Goal: Transaction & Acquisition: Purchase product/service

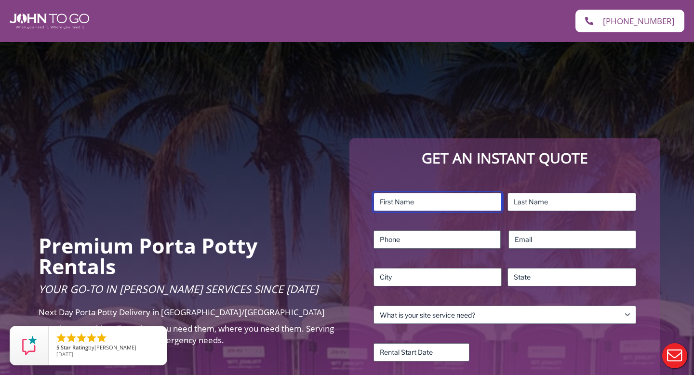
click at [418, 201] on input "First" at bounding box center [438, 202] width 129 height 18
type input "[PERSON_NAME]"
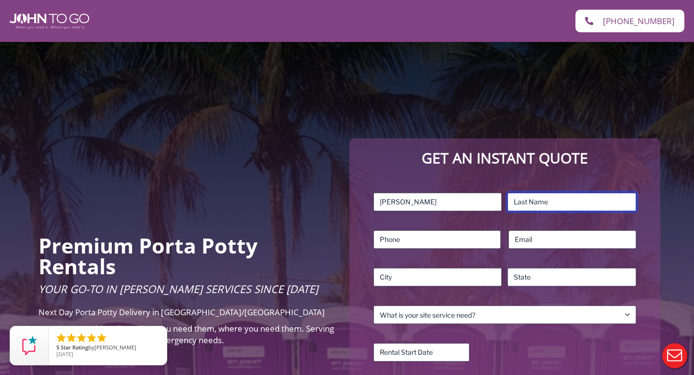
type input "NEWBY"
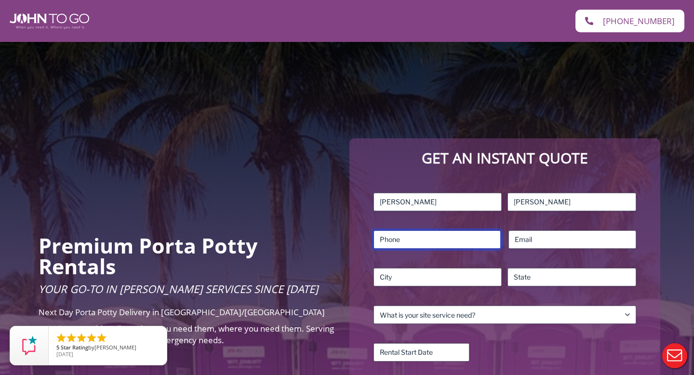
type input "2158289074"
type input "dc733x@yahoo.com"
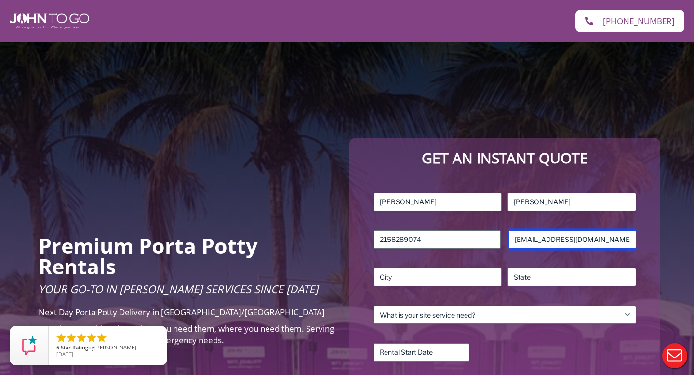
type input "UNION"
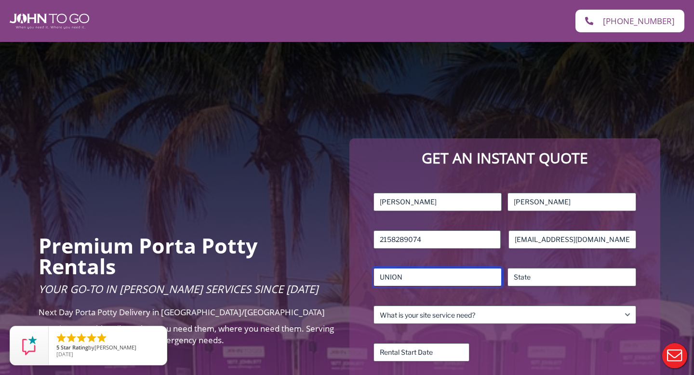
type input "NJ"
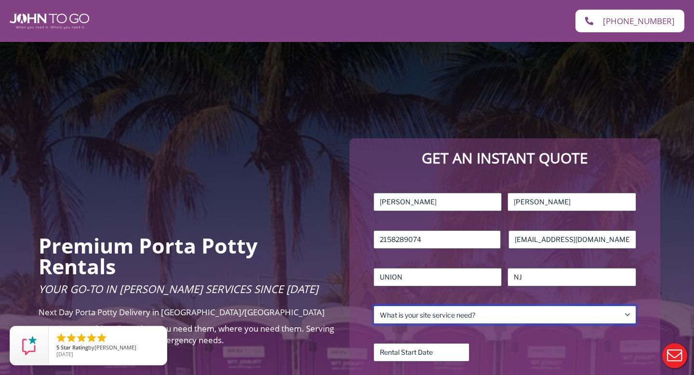
click at [461, 315] on select "What is your site service need? Consumer Construction – Commercial Construction…" at bounding box center [505, 315] width 263 height 18
select select "Event"
click at [374, 306] on select "What is your site service need? Consumer Construction – Commercial Construction…" at bounding box center [505, 315] width 263 height 18
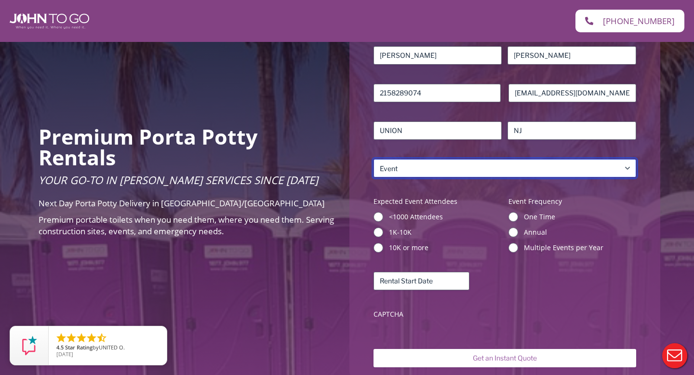
scroll to position [148, 0]
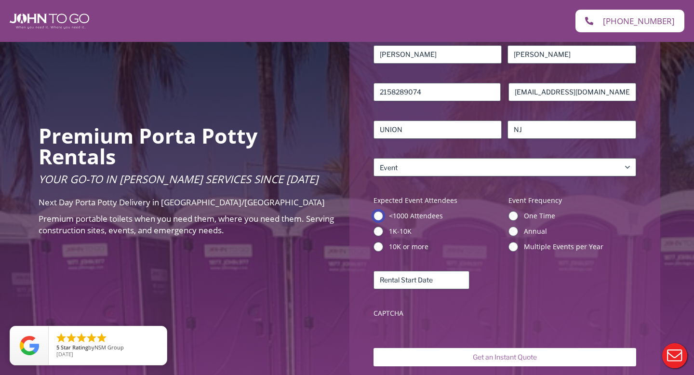
click at [380, 216] on input "<1000 Attendees" at bounding box center [379, 216] width 10 height 10
radio input "true"
click at [513, 234] on input "Annual" at bounding box center [514, 232] width 10 height 10
radio input "true"
click at [439, 284] on input "Rental Start Date (Required)" at bounding box center [422, 280] width 96 height 18
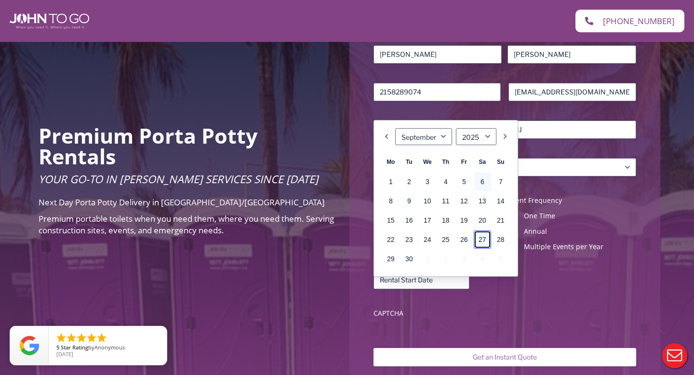
click at [482, 239] on link "27" at bounding box center [482, 240] width 17 height 18
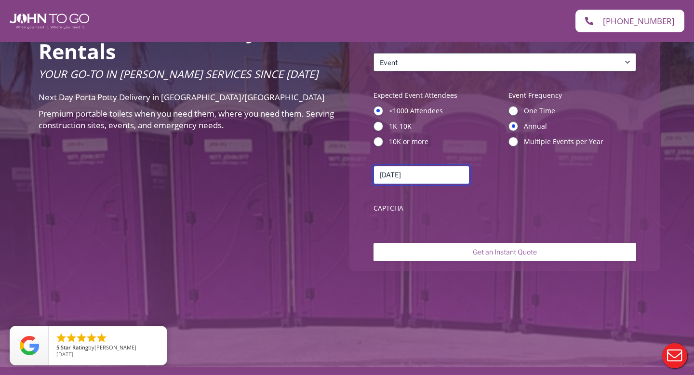
scroll to position [259, 0]
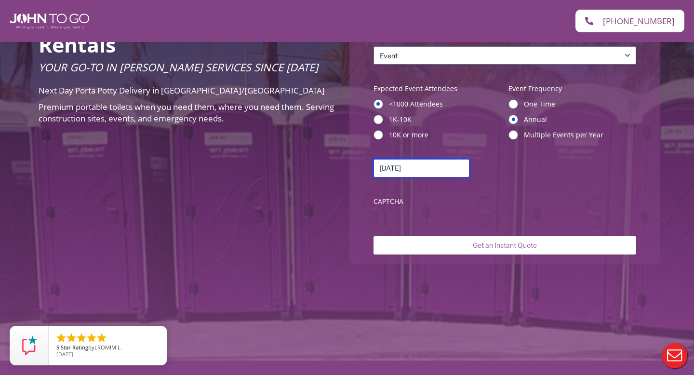
click at [446, 172] on input "09/27/2025" at bounding box center [422, 168] width 96 height 18
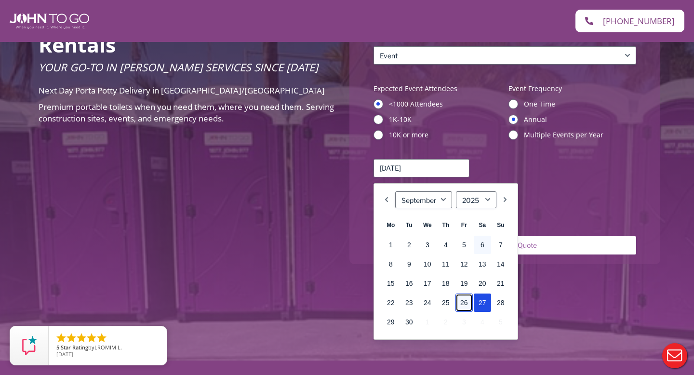
click at [464, 303] on link "26" at bounding box center [464, 303] width 17 height 18
type input "[DATE]"
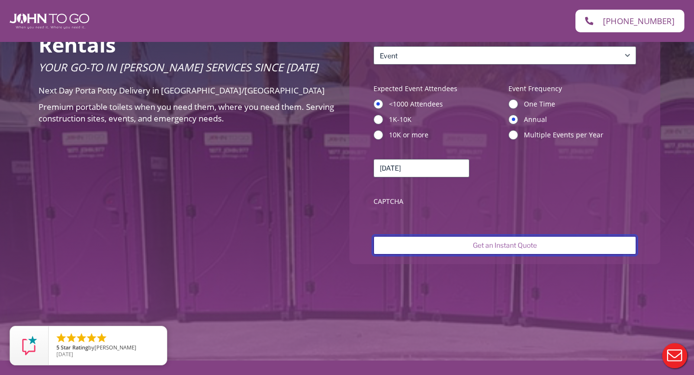
click at [498, 244] on input "Get an Instant Quote" at bounding box center [505, 245] width 263 height 18
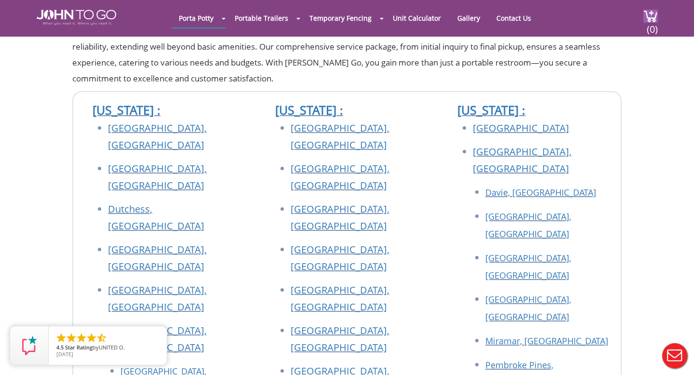
scroll to position [258, 0]
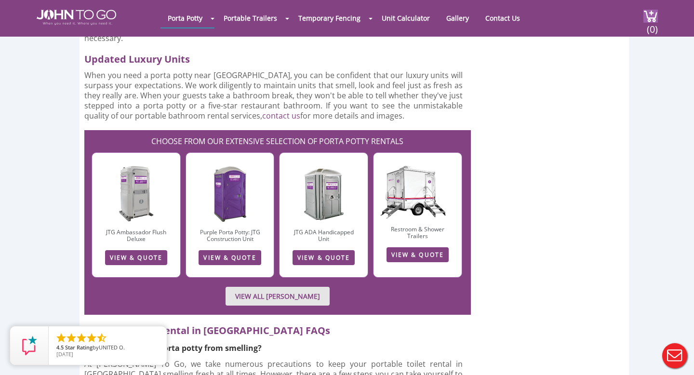
scroll to position [1306, 0]
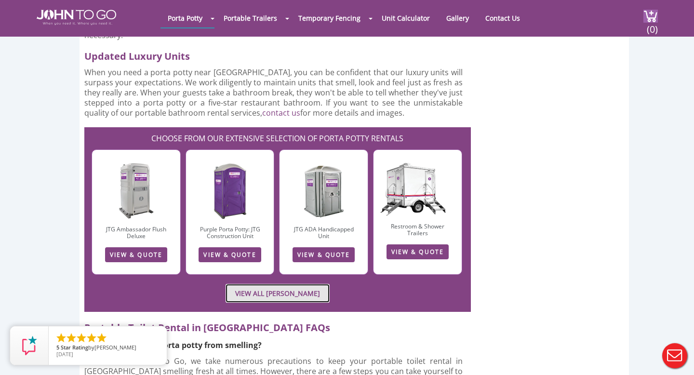
click at [315, 284] on link "VIEW ALL PORTA JOHN RENTALS" at bounding box center [278, 293] width 104 height 19
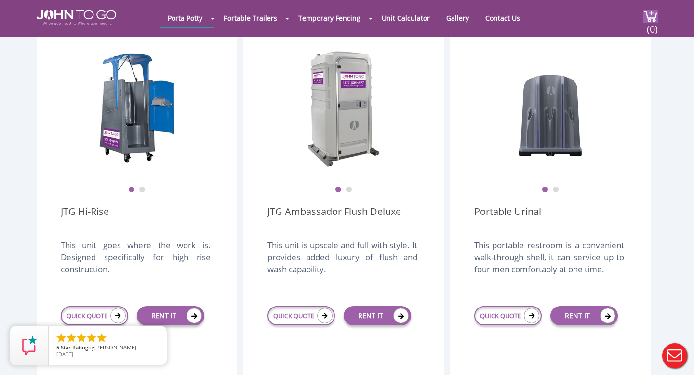
scroll to position [709, 0]
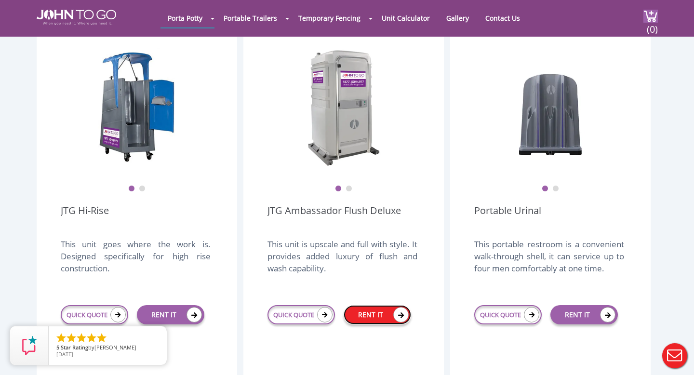
click at [377, 305] on link "RENT IT" at bounding box center [378, 314] width 68 height 19
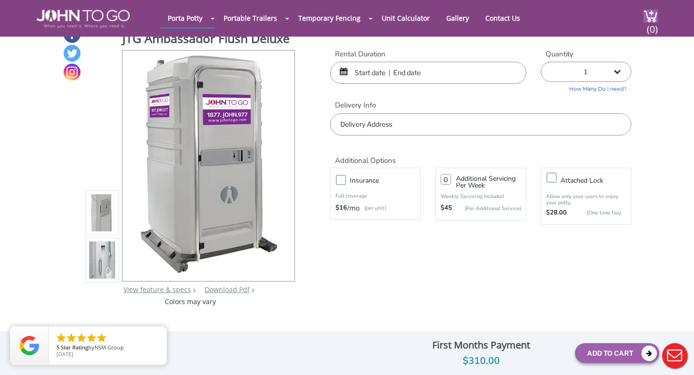
scroll to position [15, 0]
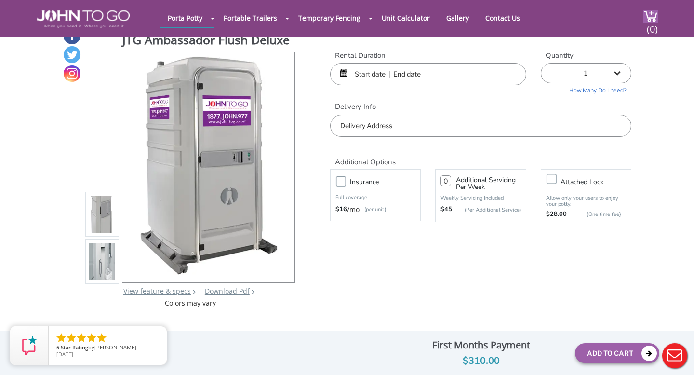
click at [367, 71] on input "text" at bounding box center [428, 74] width 196 height 22
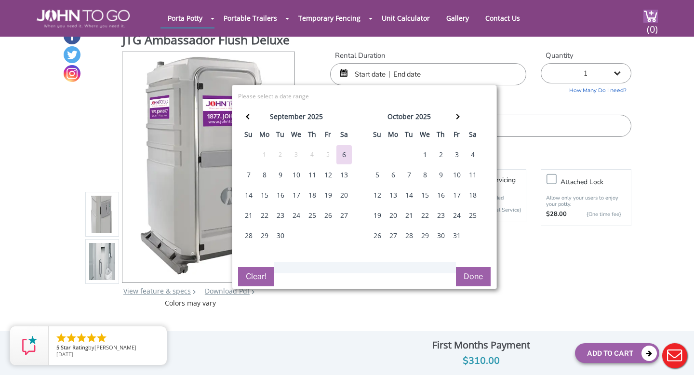
click at [323, 215] on div "26" at bounding box center [328, 215] width 15 height 19
click at [331, 215] on div "26" at bounding box center [328, 215] width 15 height 19
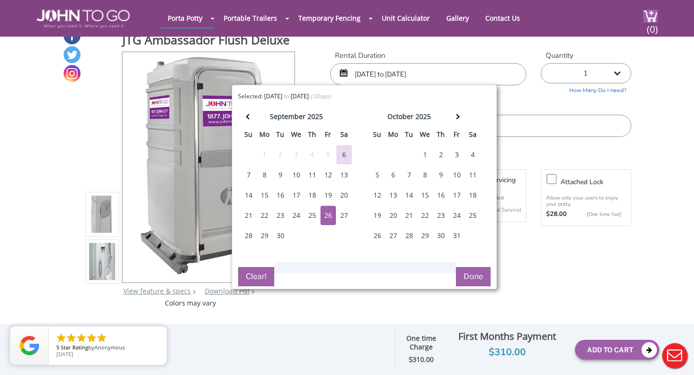
click at [343, 215] on div "27" at bounding box center [344, 215] width 15 height 19
click at [325, 218] on div "26" at bounding box center [328, 215] width 15 height 19
click at [251, 235] on div "28" at bounding box center [248, 235] width 15 height 19
click at [474, 281] on button "Done" at bounding box center [473, 276] width 35 height 19
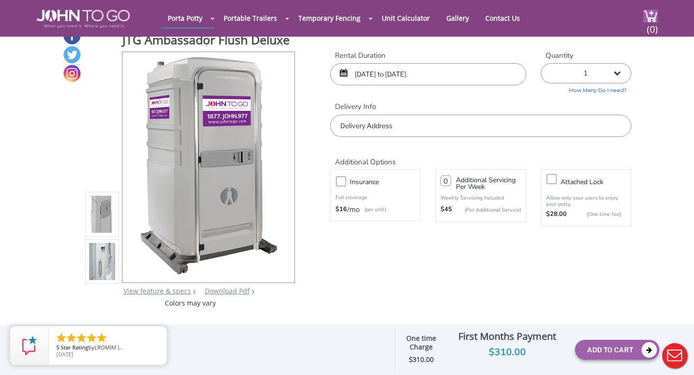
click at [430, 70] on input "09/26/2025 to 09/27/2025" at bounding box center [428, 74] width 196 height 22
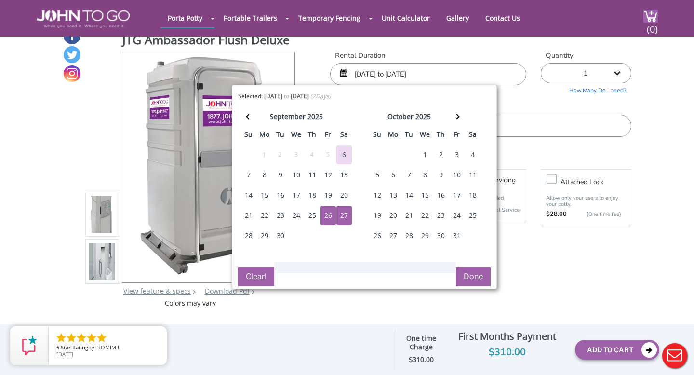
click at [249, 235] on div "28" at bounding box center [248, 235] width 15 height 19
click at [484, 279] on button "Done" at bounding box center [473, 276] width 35 height 19
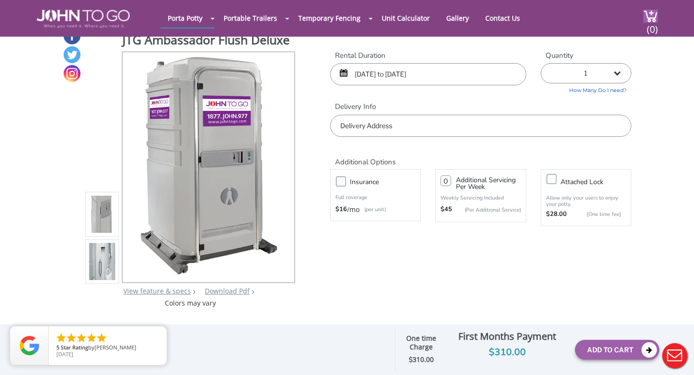
click at [393, 72] on input "09/26/2025 to 09/27/2025" at bounding box center [428, 74] width 196 height 22
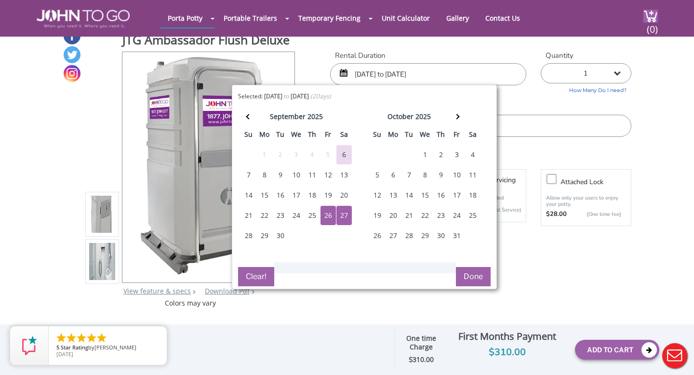
click at [343, 213] on div "27" at bounding box center [344, 215] width 15 height 19
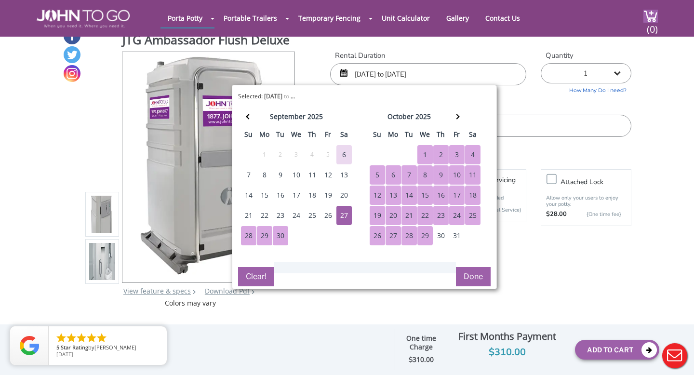
click at [475, 283] on button "Done" at bounding box center [473, 276] width 35 height 19
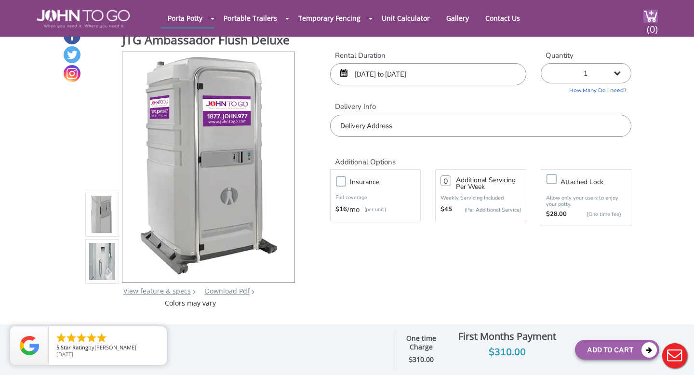
click at [365, 70] on input "09/26/2025 to 09/27/2025" at bounding box center [428, 74] width 196 height 22
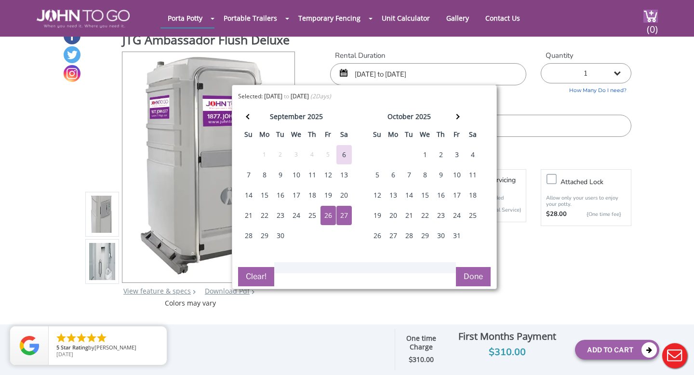
click at [343, 71] on div "09/26/2025 to 09/27/2025" at bounding box center [428, 74] width 196 height 22
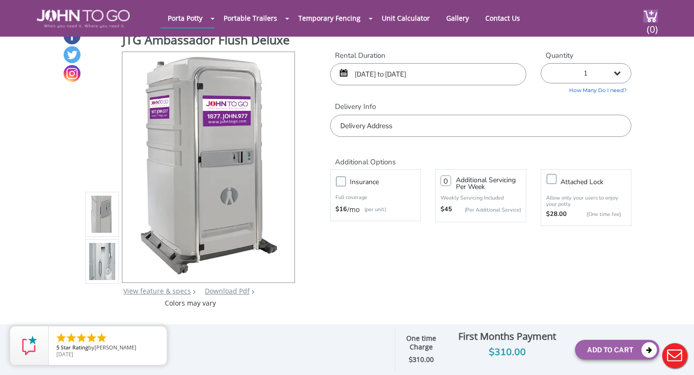
click at [345, 75] on div "09/26/2025 to 09/27/2025" at bounding box center [428, 74] width 196 height 22
click at [360, 79] on input "09/26/2025 to 09/27/2025" at bounding box center [428, 74] width 196 height 22
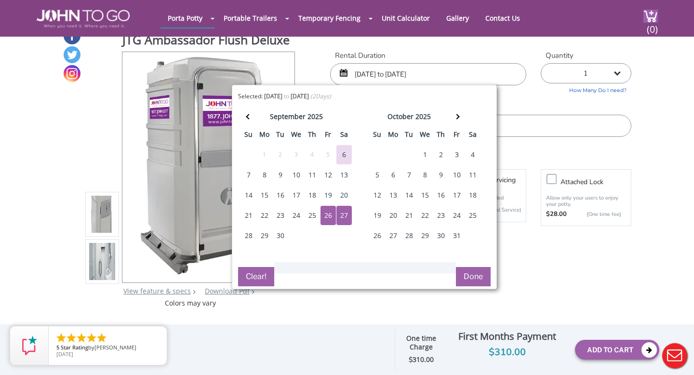
click at [343, 218] on div "27" at bounding box center [344, 215] width 15 height 19
click at [248, 234] on div "28" at bounding box center [248, 235] width 15 height 19
click at [326, 216] on div "26" at bounding box center [328, 215] width 15 height 19
click at [271, 234] on div "29" at bounding box center [264, 235] width 15 height 19
click at [328, 217] on div "26" at bounding box center [328, 215] width 15 height 19
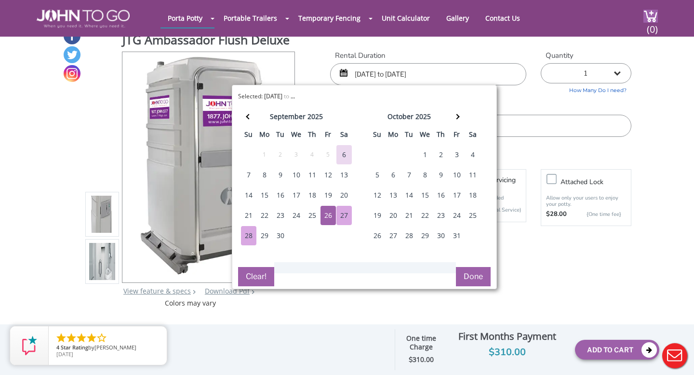
click at [247, 236] on div "28" at bounding box center [248, 235] width 15 height 19
type input "09/26/2025 to 09/28/2025"
click at [468, 277] on button "Done" at bounding box center [473, 276] width 35 height 19
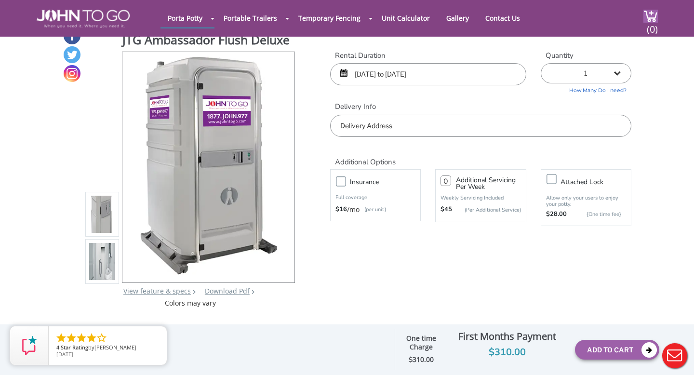
click at [433, 133] on input "text" at bounding box center [480, 126] width 301 height 22
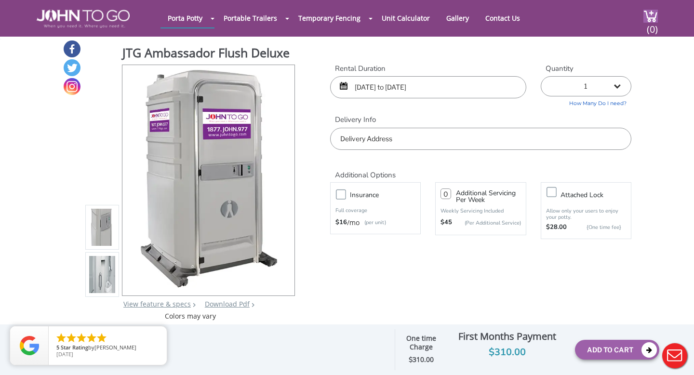
scroll to position [1, 0]
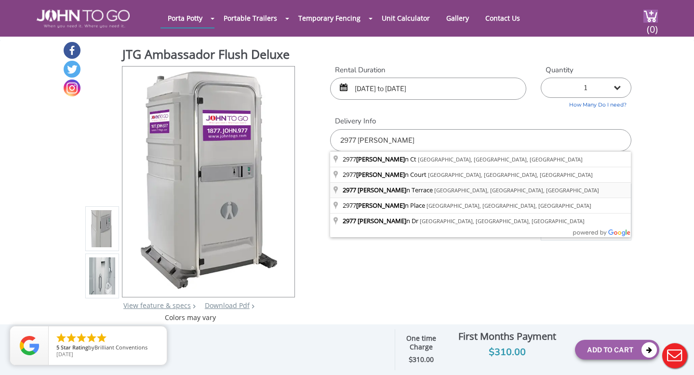
type input "2977 Kathleen Terrace, Union, NJ, USA"
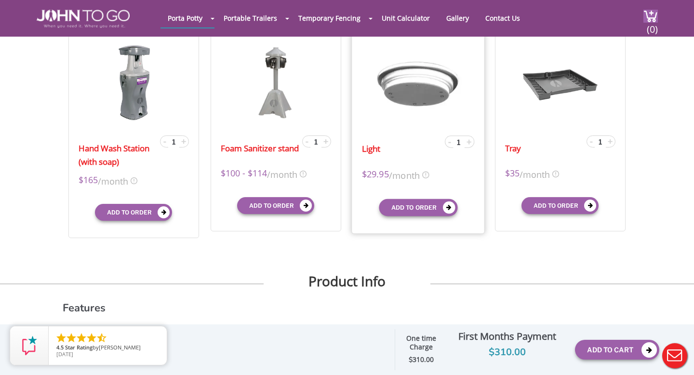
scroll to position [325, 0]
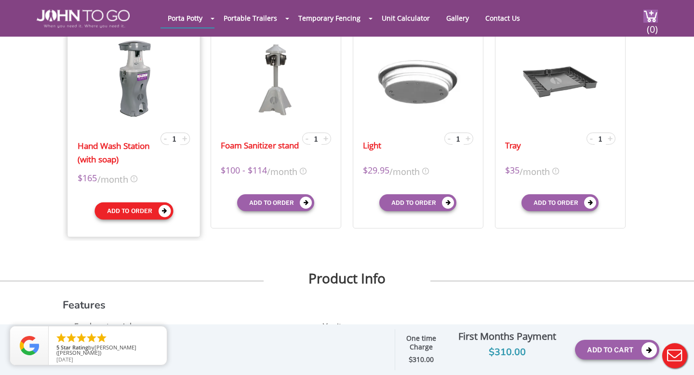
click at [136, 212] on button "Add to order" at bounding box center [134, 211] width 79 height 17
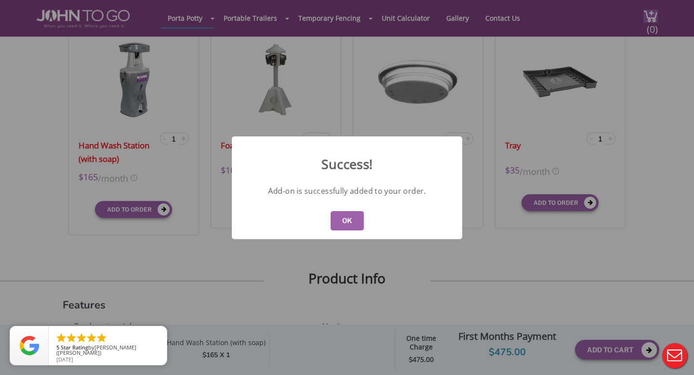
click at [337, 214] on button "OK" at bounding box center [347, 220] width 33 height 19
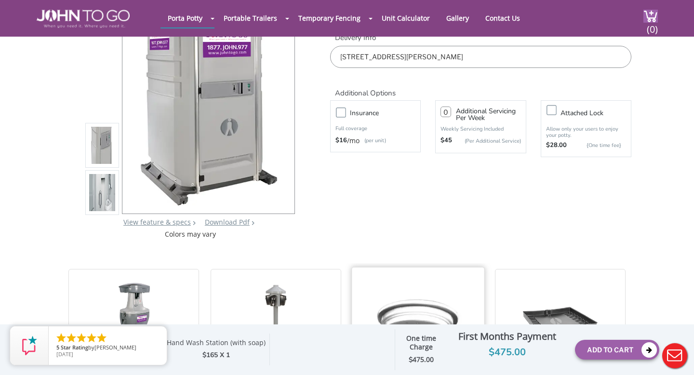
scroll to position [0, 0]
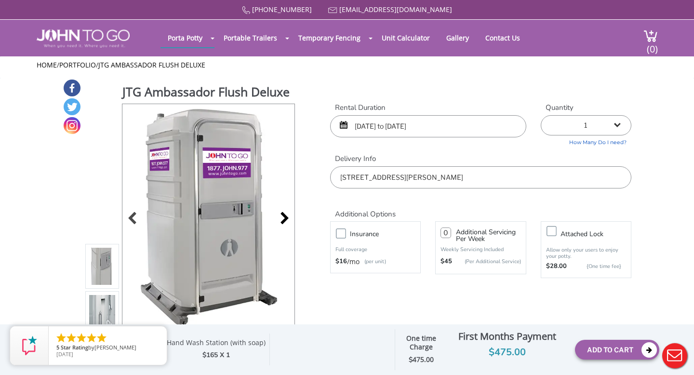
click at [285, 215] on div at bounding box center [282, 220] width 14 height 14
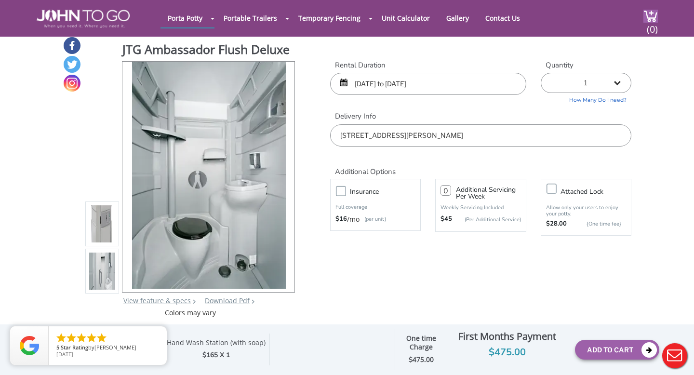
scroll to position [3, 0]
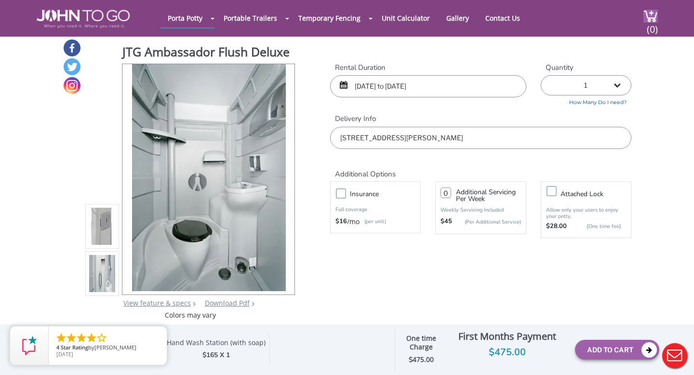
click at [207, 353] on div "$165 X 1" at bounding box center [216, 355] width 99 height 11
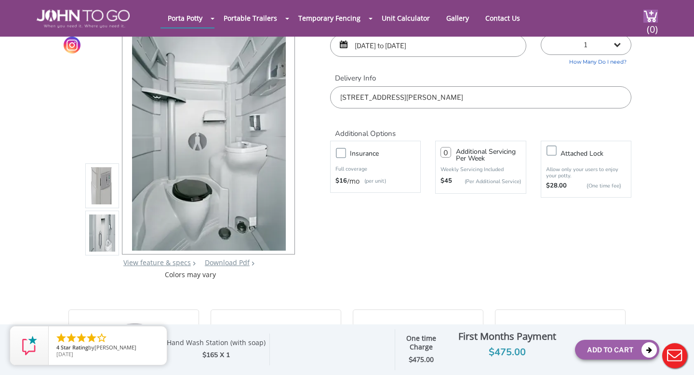
scroll to position [40, 0]
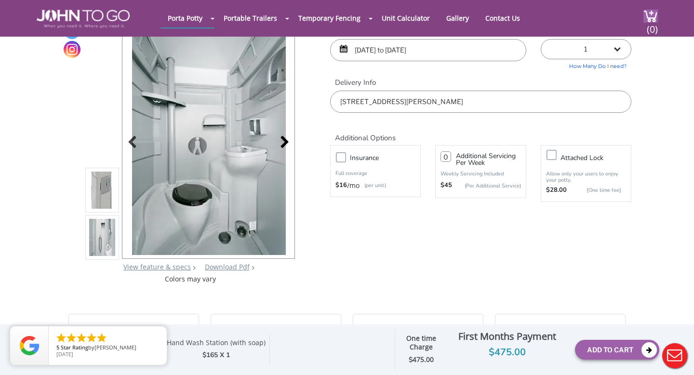
click at [281, 136] on div at bounding box center [282, 143] width 14 height 14
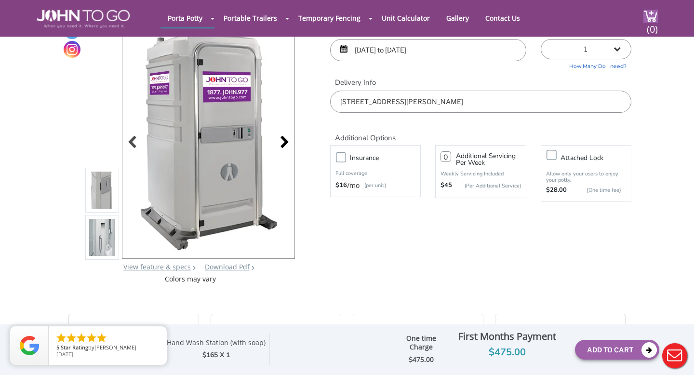
click at [282, 136] on div at bounding box center [282, 143] width 14 height 14
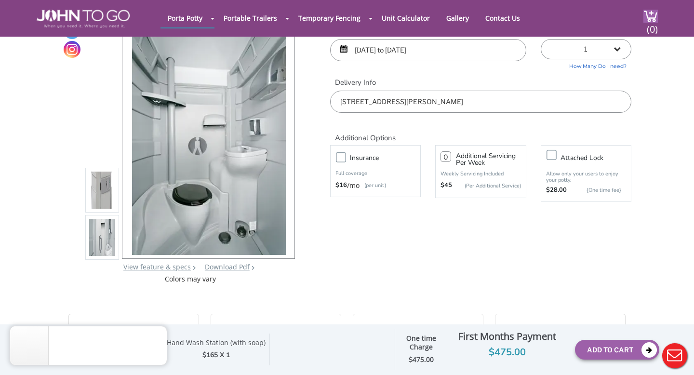
scroll to position [0, 0]
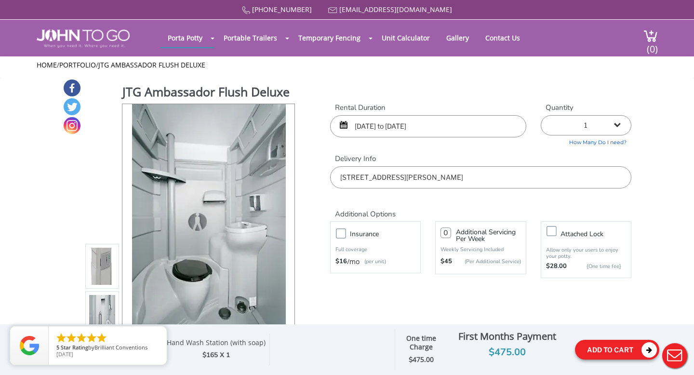
click at [609, 351] on button "Add To Cart" at bounding box center [617, 350] width 84 height 20
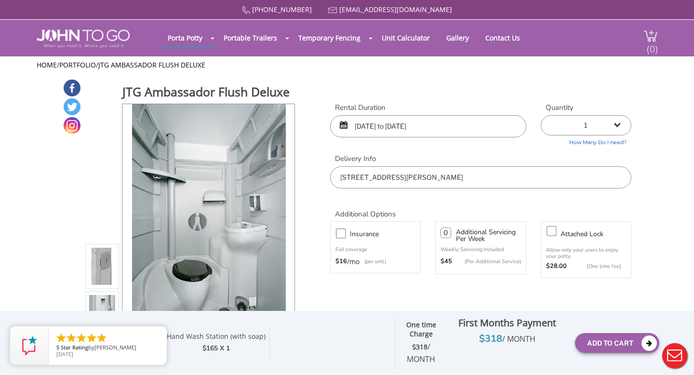
click at [654, 35] on span "(0)" at bounding box center [653, 45] width 12 height 21
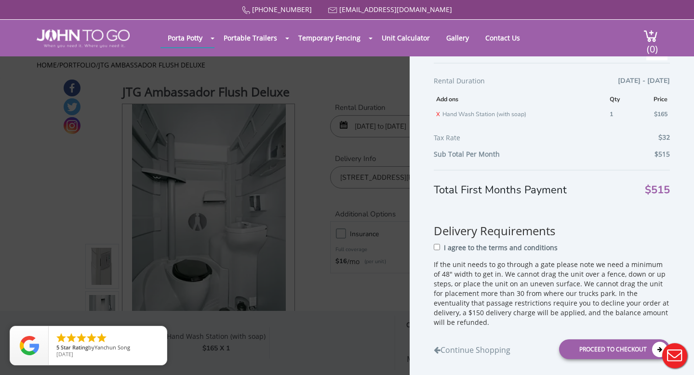
scroll to position [5, 0]
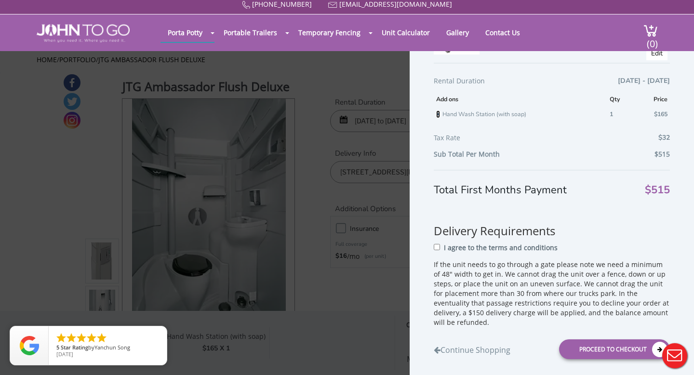
click at [439, 113] on link "X" at bounding box center [438, 114] width 4 height 8
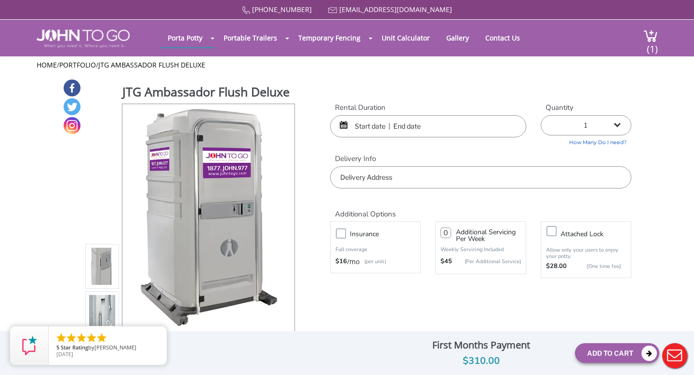
click at [374, 126] on input "text" at bounding box center [428, 126] width 196 height 22
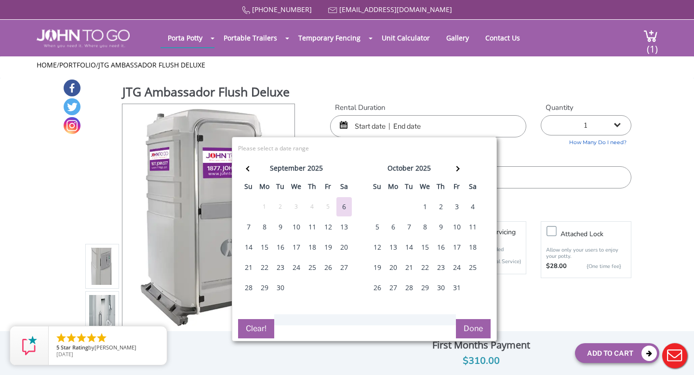
click at [326, 267] on div "26" at bounding box center [328, 267] width 15 height 19
click at [247, 287] on div "28" at bounding box center [248, 287] width 15 height 19
type input "09/26/2025 to 09/28/2025"
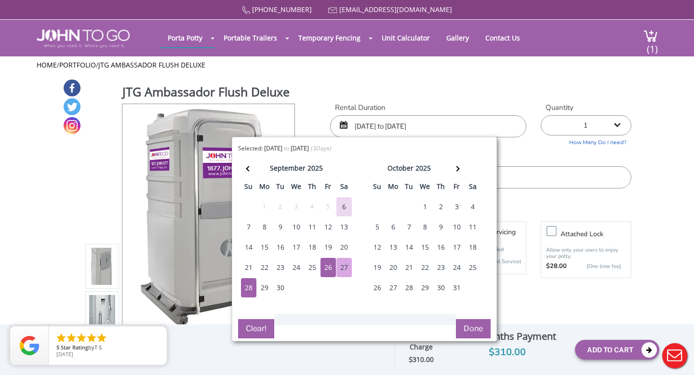
click at [475, 332] on button "Done" at bounding box center [473, 328] width 35 height 19
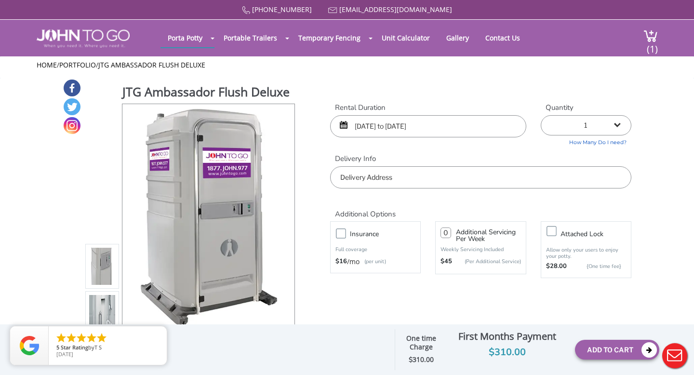
click at [388, 175] on input "text" at bounding box center [480, 177] width 301 height 22
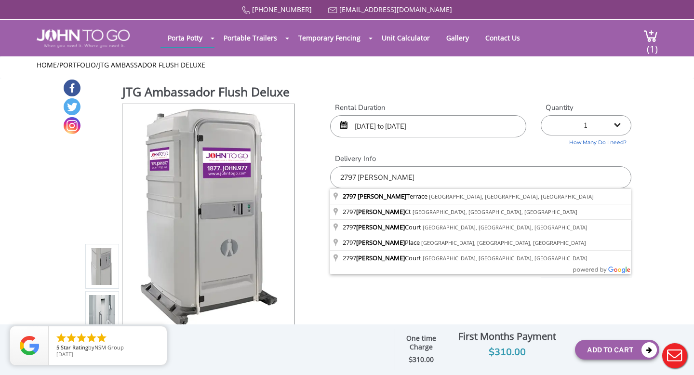
type input "2797 Kathleen Terrace, Union, NJ, USA"
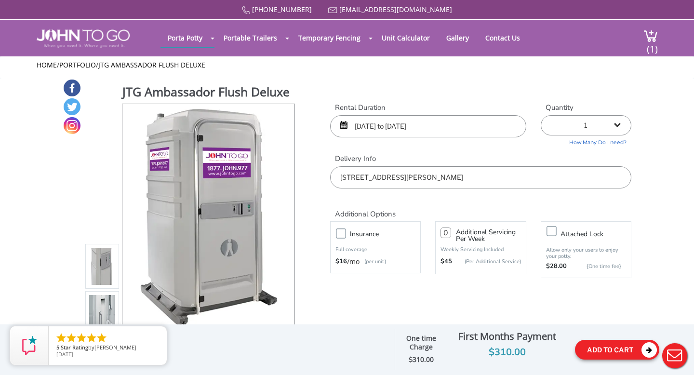
click at [609, 345] on button "Add To Cart" at bounding box center [617, 350] width 84 height 20
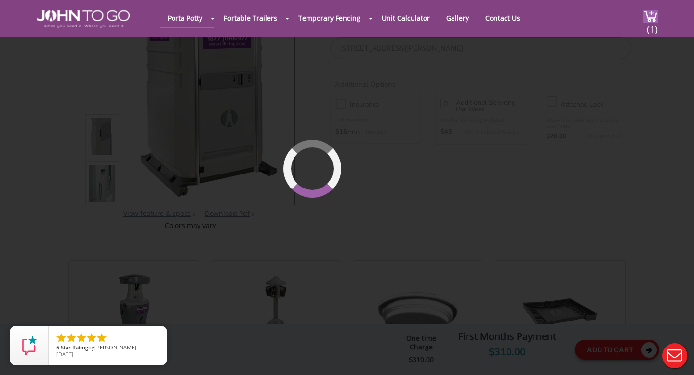
scroll to position [102, 0]
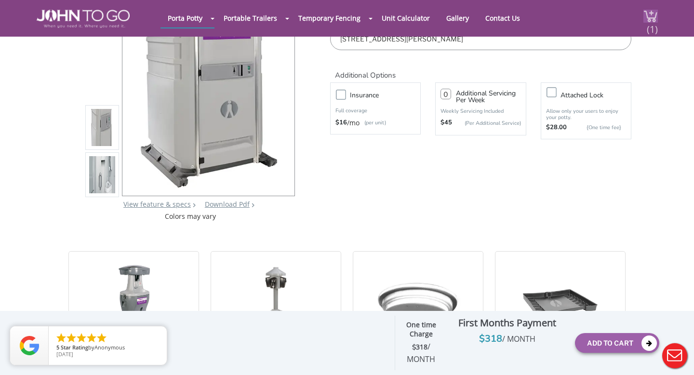
click at [651, 14] on img at bounding box center [651, 16] width 14 height 13
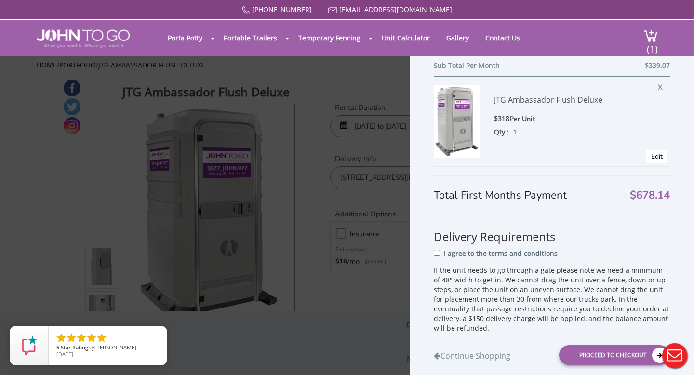
scroll to position [91, 0]
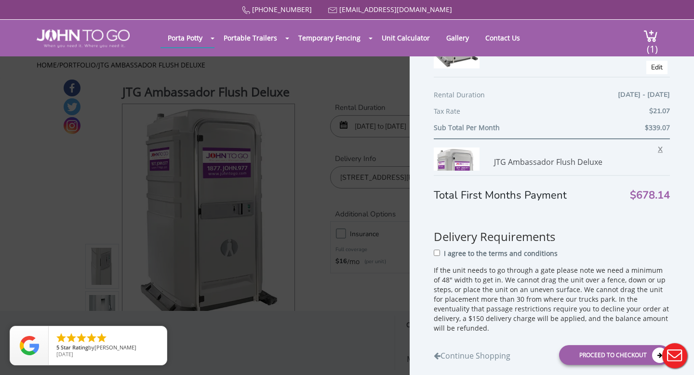
click at [661, 149] on span "X" at bounding box center [663, 148] width 10 height 13
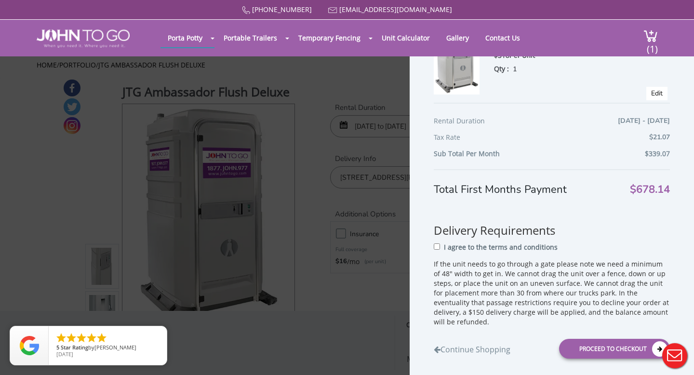
scroll to position [65, 0]
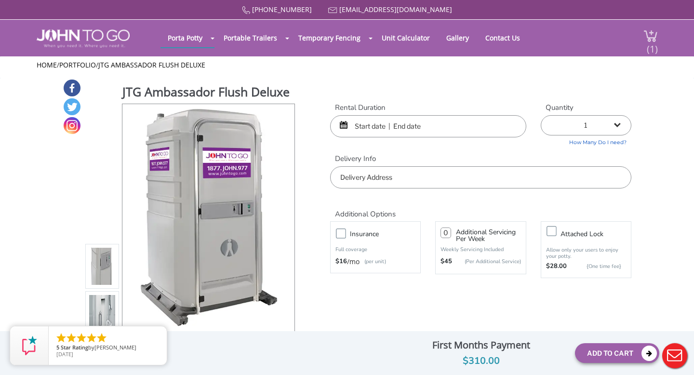
click at [649, 40] on span "(1)" at bounding box center [653, 45] width 12 height 21
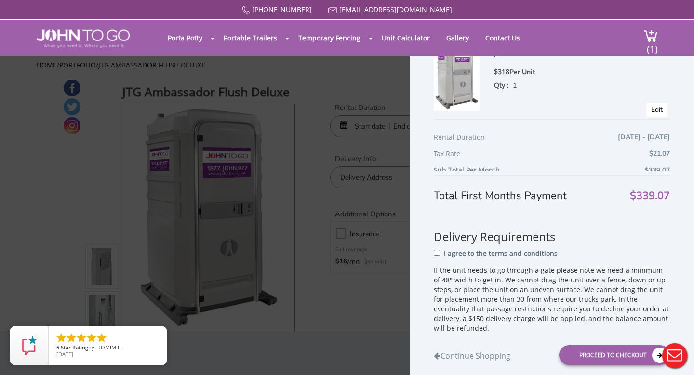
scroll to position [65, 0]
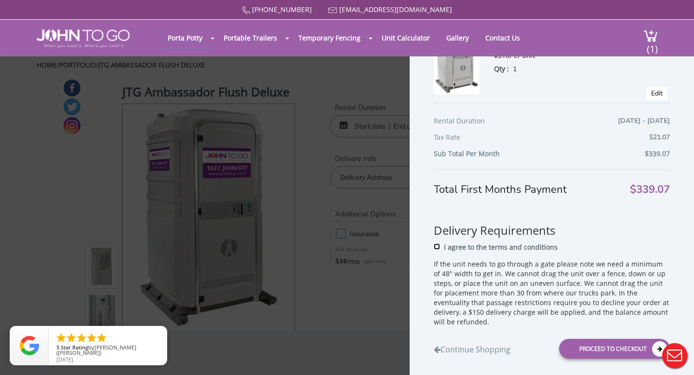
click at [437, 246] on input "I agree to the terms and conditions" at bounding box center [437, 247] width 6 height 6
checkbox input "true"
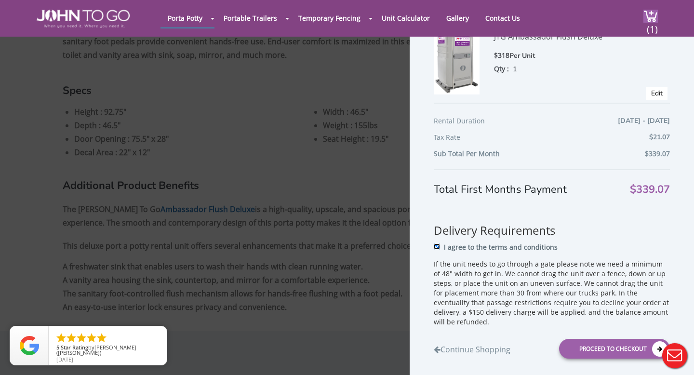
scroll to position [813, 0]
click at [503, 19] on link "Contact Us" at bounding box center [502, 18] width 49 height 19
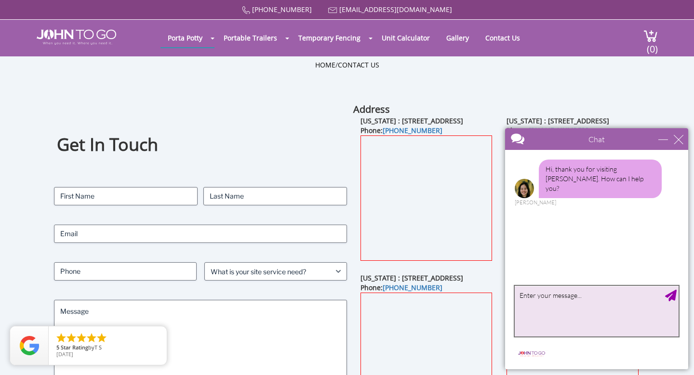
click at [557, 312] on textarea "type your message" at bounding box center [597, 311] width 164 height 51
type textarea "Hi I would like to get a quote with delivery"
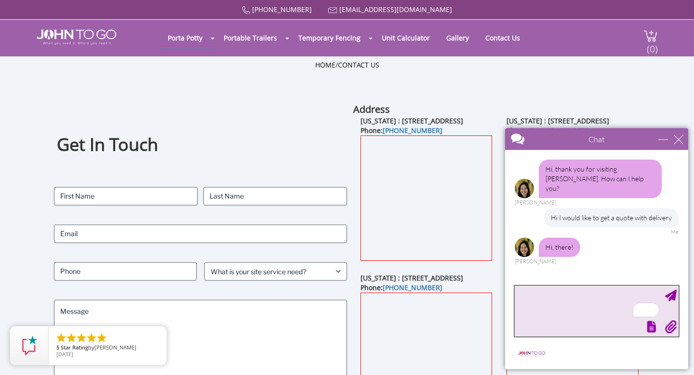
scroll to position [15, 0]
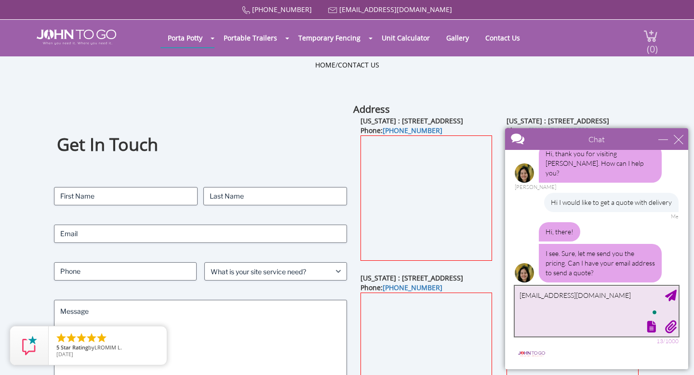
type textarea "[EMAIL_ADDRESS][DOMAIN_NAME]"
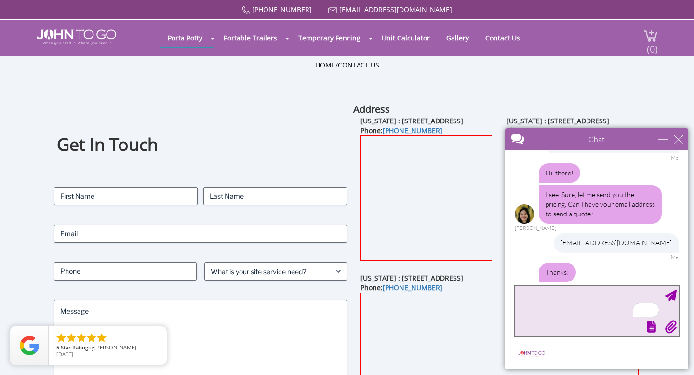
scroll to position [115, 0]
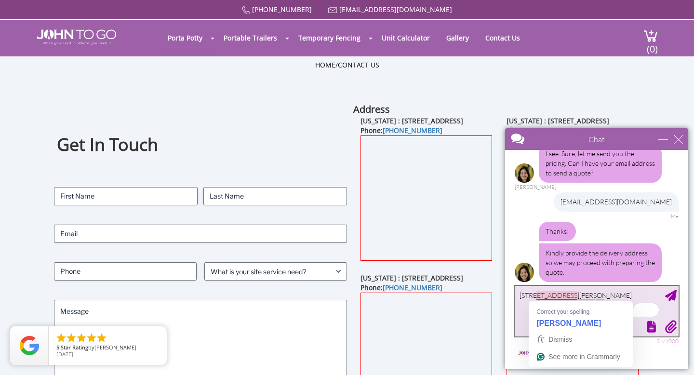
click at [577, 296] on textarea "2797 katheleen terr union NJ 07083" at bounding box center [597, 311] width 164 height 51
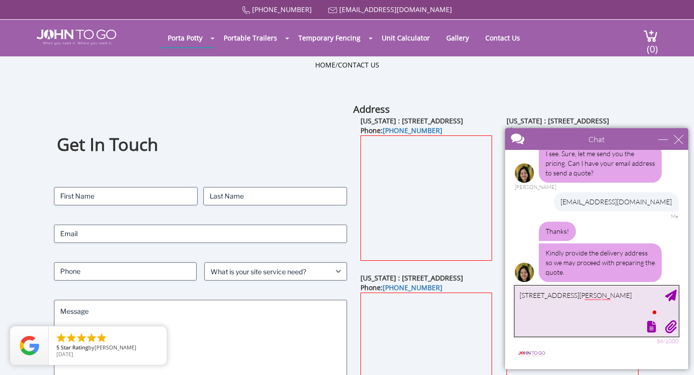
type textarea "2797 katheleen terrace union NJ 07083"
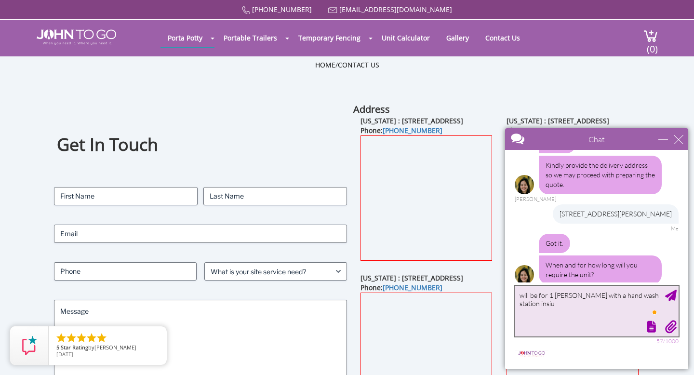
scroll to position [205, 0]
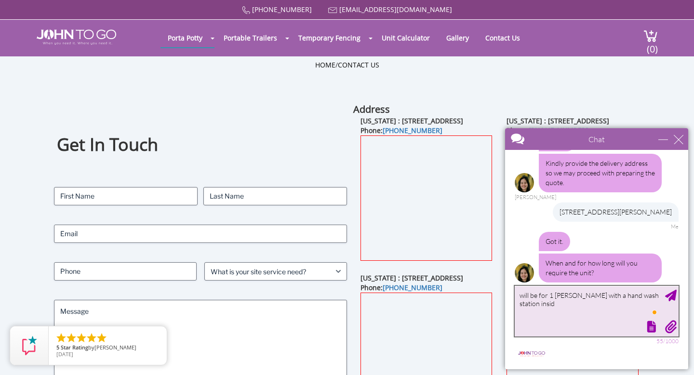
type textarea "will be for 1 porter pott with a hand wash station inside"
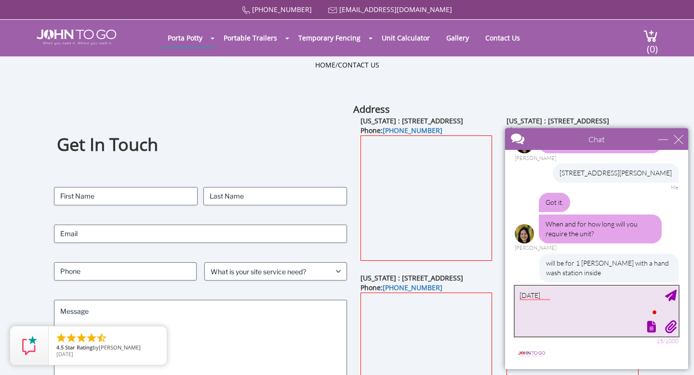
scroll to position [273, 0]
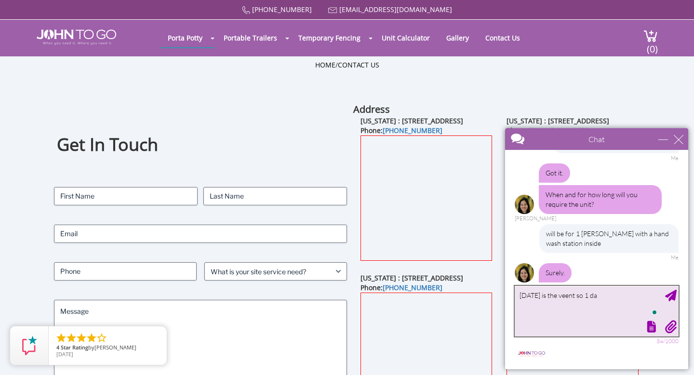
type textarea "september 27th is the veent so 1 day"
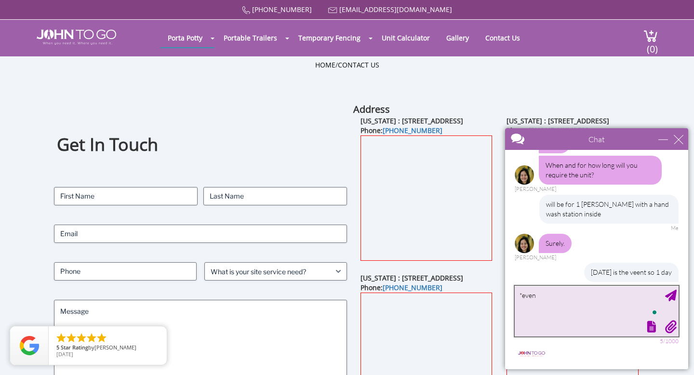
type textarea "*event"
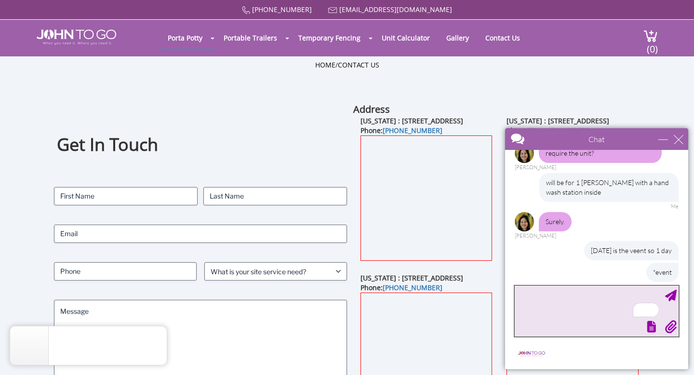
scroll to position [373, 0]
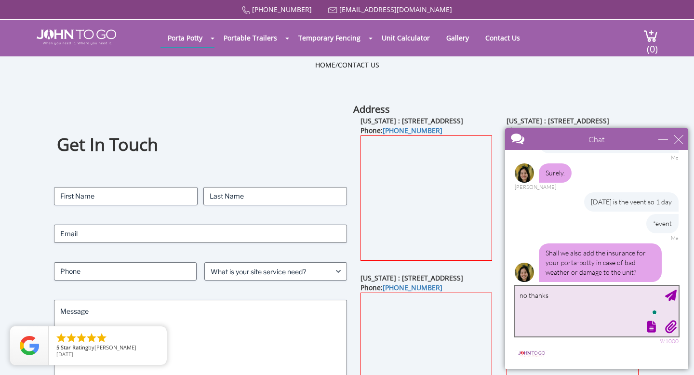
type textarea "no thanks\"
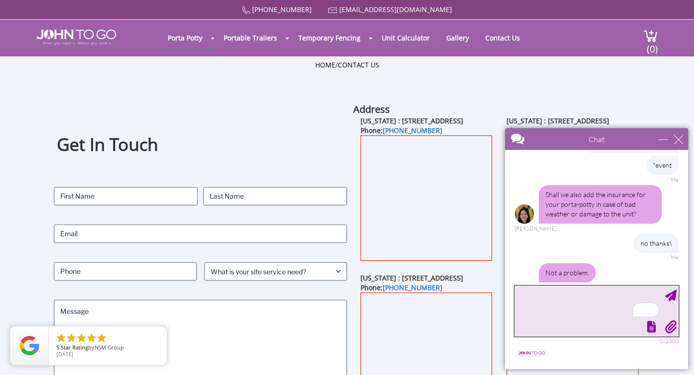
scroll to position [473, 0]
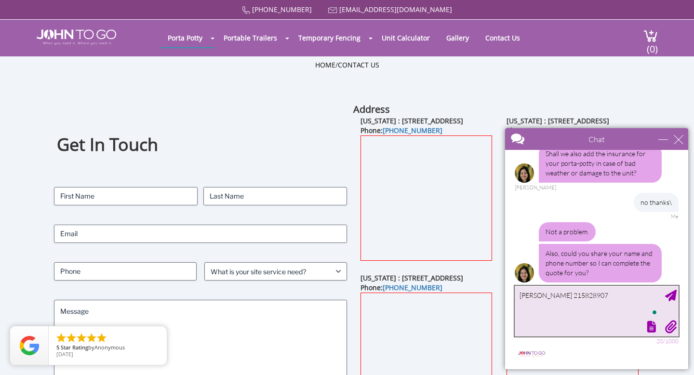
type textarea "Davya Newby 2158289074"
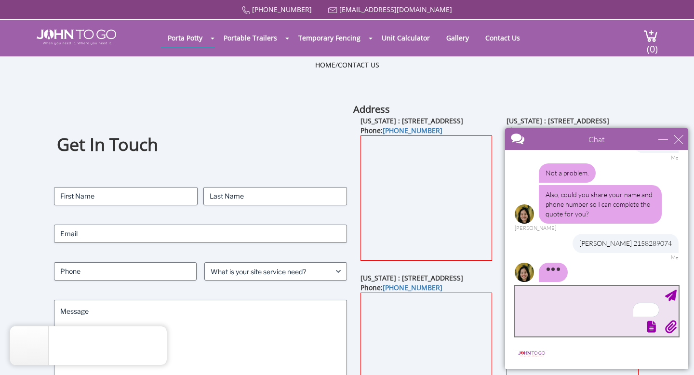
scroll to position [551, 0]
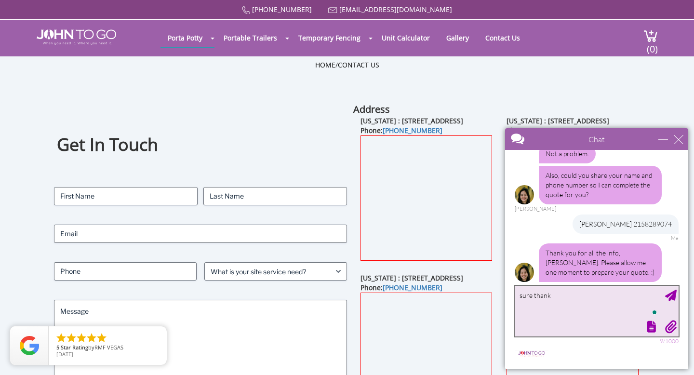
type textarea "sure thanks"
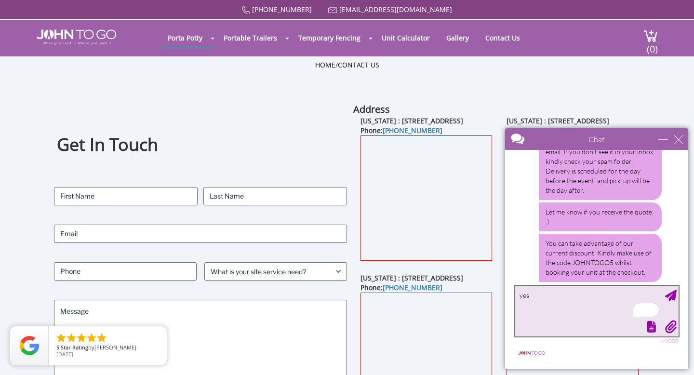
scroll to position [822, 0]
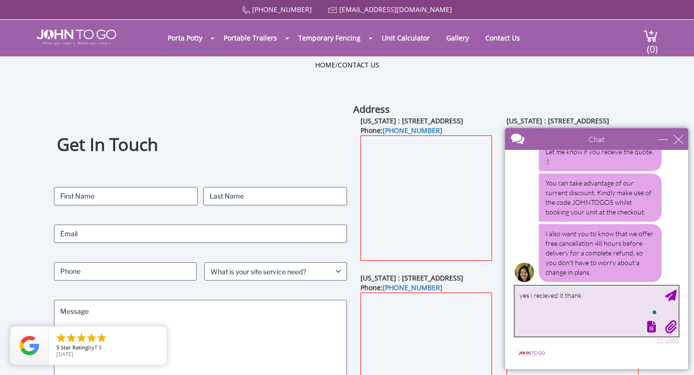
type textarea "yes i recieved it thanks"
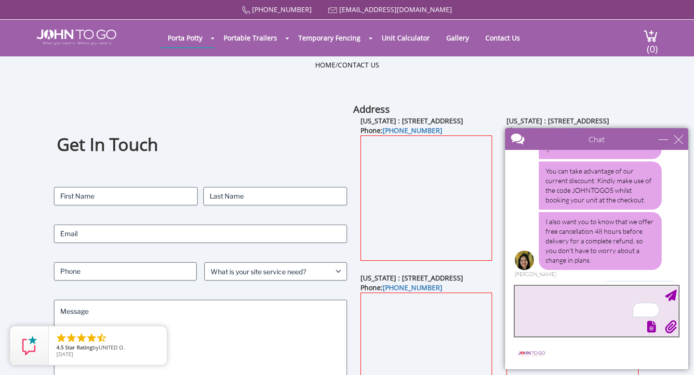
scroll to position [834, 0]
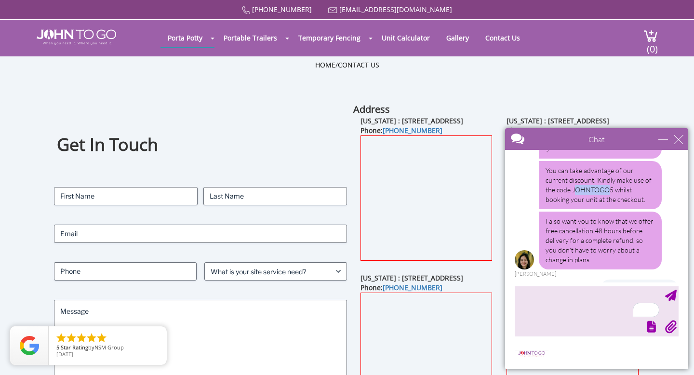
drag, startPoint x: 548, startPoint y: 178, endPoint x: 582, endPoint y: 178, distance: 33.8
click at [582, 178] on div "You can take advantage of our current discount. Kindly make use of the code JOH…" at bounding box center [600, 185] width 123 height 48
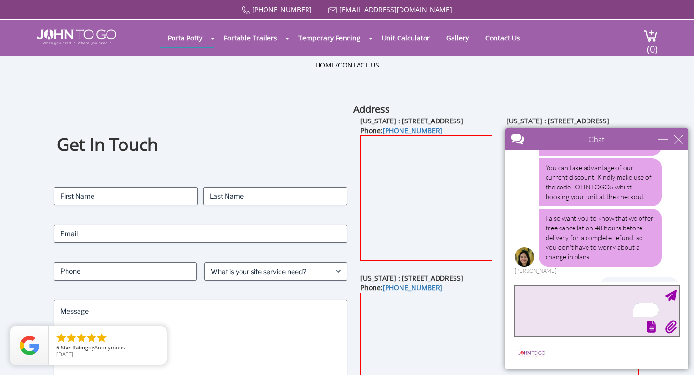
scroll to position [826, 0]
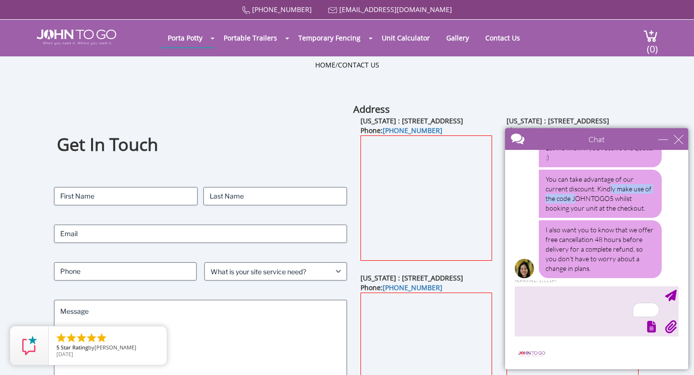
drag, startPoint x: 547, startPoint y: 190, endPoint x: 583, endPoint y: 181, distance: 36.3
click at [583, 181] on div "You can take advantage of our current discount. Kindly make use of the code JOH…" at bounding box center [600, 194] width 123 height 48
click at [589, 190] on div "You can take advantage of our current discount. Kindly make use of the code JOH…" at bounding box center [600, 194] width 123 height 48
drag, startPoint x: 589, startPoint y: 190, endPoint x: 543, endPoint y: 190, distance: 46.3
click at [543, 190] on div "You can take advantage of our current discount. Kindly make use of the code JOH…" at bounding box center [600, 194] width 123 height 48
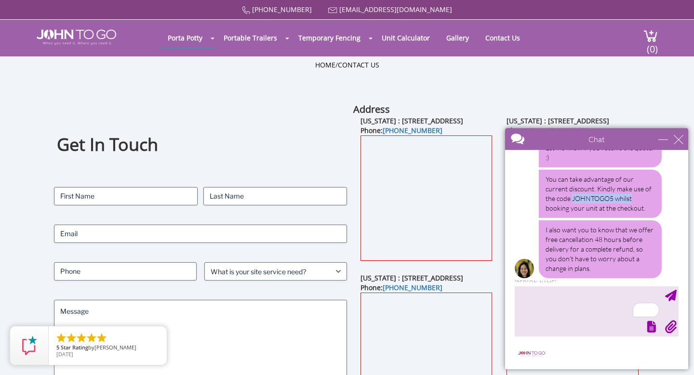
click at [543, 190] on div "You can take advantage of our current discount. Kindly make use of the code JOH…" at bounding box center [600, 194] width 123 height 48
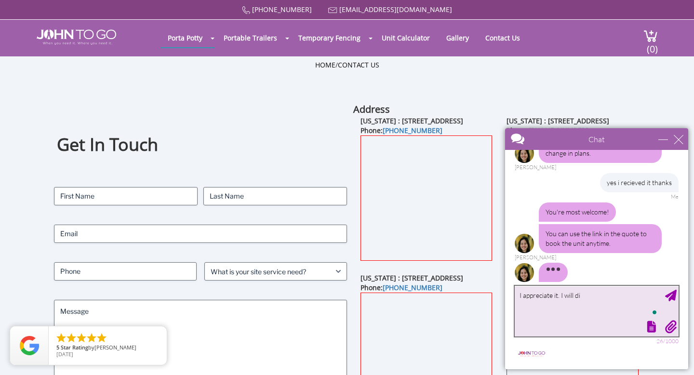
scroll to position [962, 0]
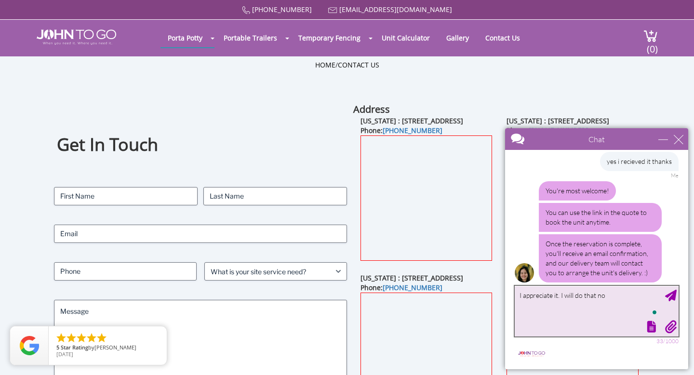
type textarea "I appreciate it. I will do that now"
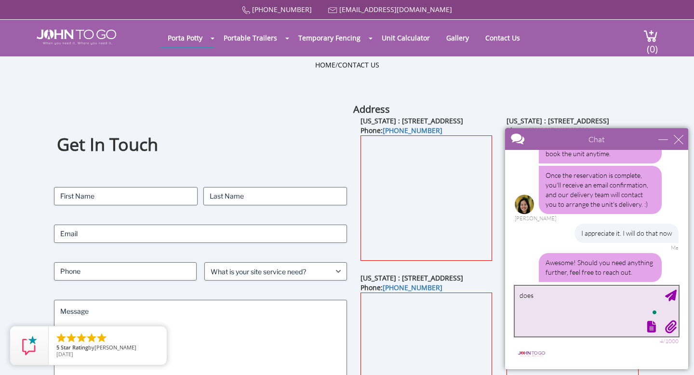
scroll to position [1052, 0]
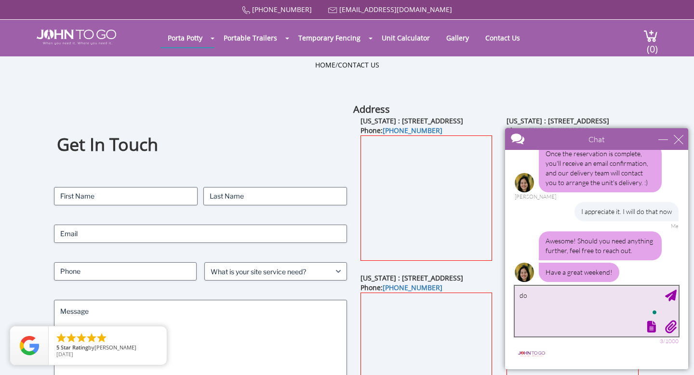
type textarea "d"
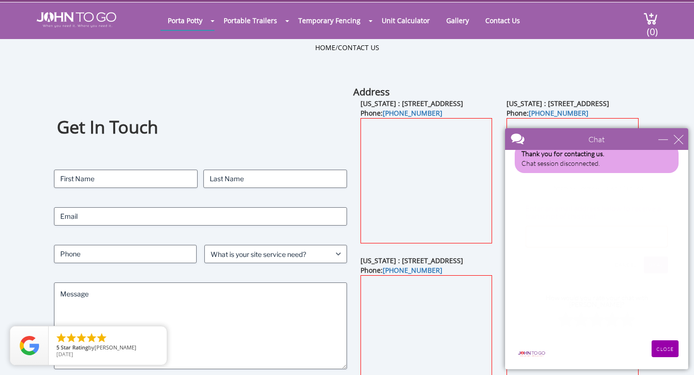
scroll to position [1059, 0]
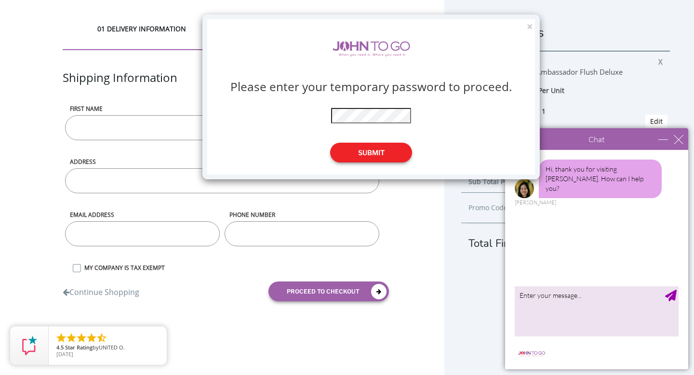
click at [380, 150] on button "Submit" at bounding box center [371, 153] width 82 height 20
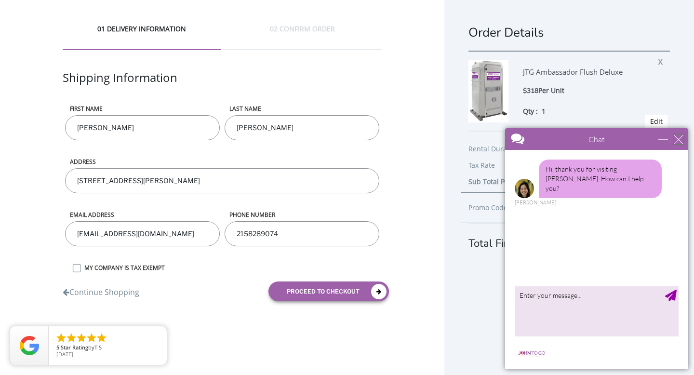
click at [680, 136] on div "close" at bounding box center [679, 140] width 10 height 10
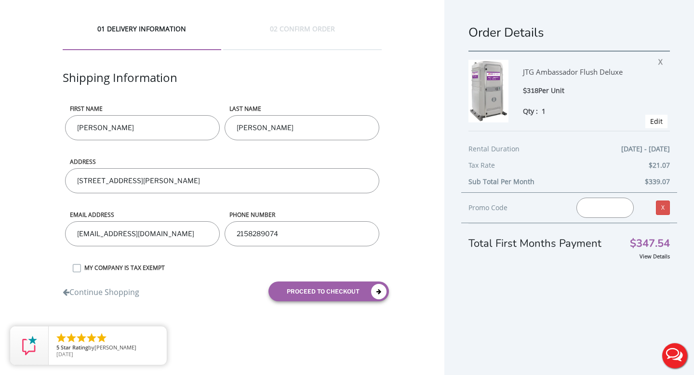
click at [594, 210] on input "text" at bounding box center [605, 208] width 57 height 20
type input "h"
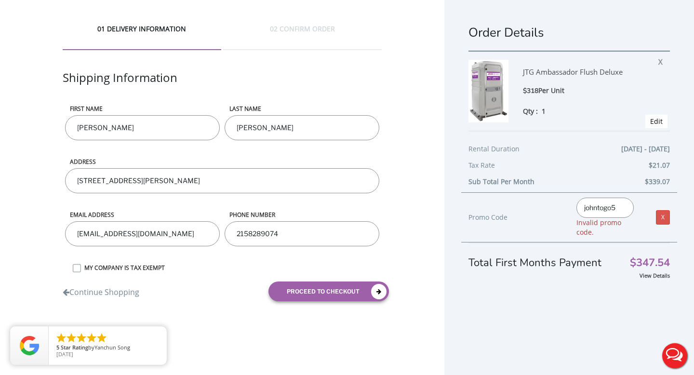
type input "johntogo5"
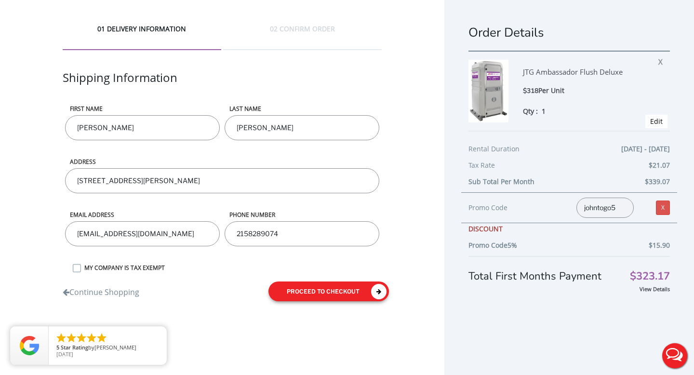
click at [338, 286] on button "proceed to checkout" at bounding box center [329, 292] width 121 height 20
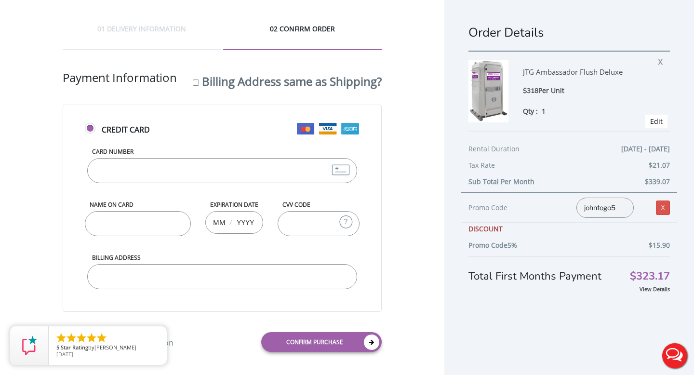
click at [255, 171] on input "Card Number" at bounding box center [222, 170] width 270 height 25
type input "[CREDIT_CARD_NUMBER]"
click at [125, 221] on input "Name on Card" at bounding box center [138, 223] width 106 height 25
type input "[PERSON_NAME]"
click at [216, 220] on input "text" at bounding box center [219, 222] width 12 height 19
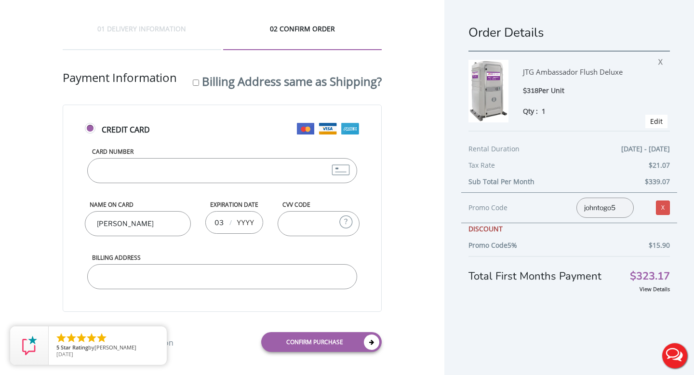
type input "03"
type input "2027"
click at [292, 219] on input "CVV Code" at bounding box center [319, 223] width 82 height 25
type input "038"
click at [240, 277] on input "Billing Address" at bounding box center [222, 276] width 270 height 25
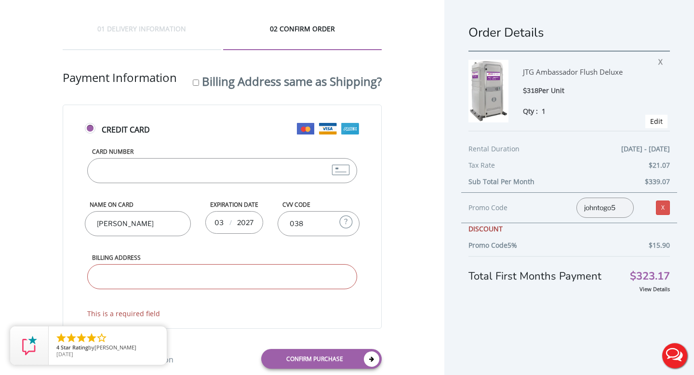
click at [240, 277] on input "Billing Address" at bounding box center [222, 276] width 270 height 25
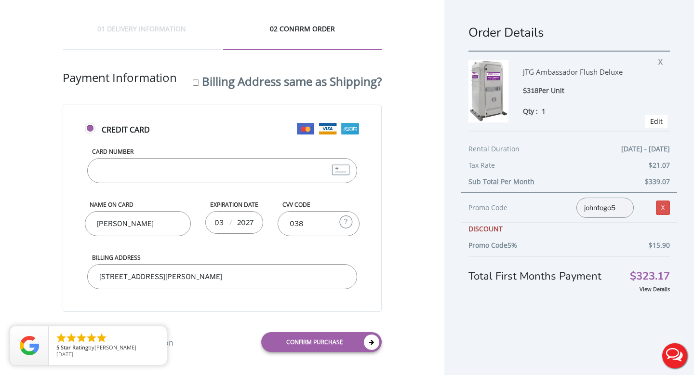
click at [225, 272] on input "[STREET_ADDRESS][PERSON_NAME]" at bounding box center [222, 276] width 270 height 25
type input "[STREET_ADDRESS][PERSON_NAME]"
click at [675, 357] on button "Live Chat" at bounding box center [675, 356] width 39 height 39
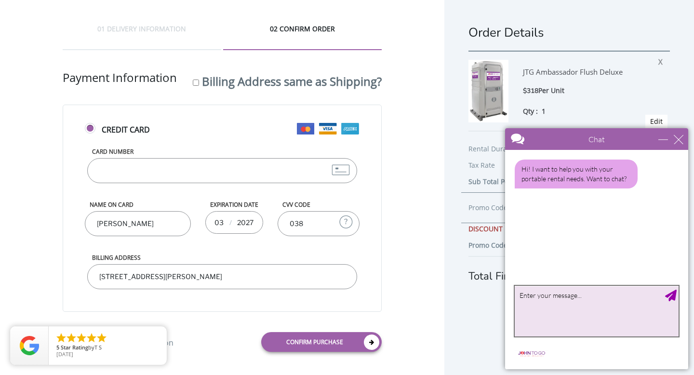
click at [614, 302] on textarea "type your message" at bounding box center [597, 311] width 164 height 51
type textarea "h"
type textarea "Hi, If my event is on the 27th will delivery be the day before?"
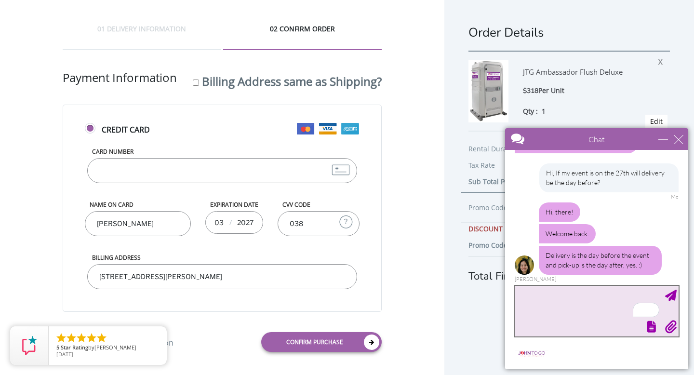
scroll to position [37, 0]
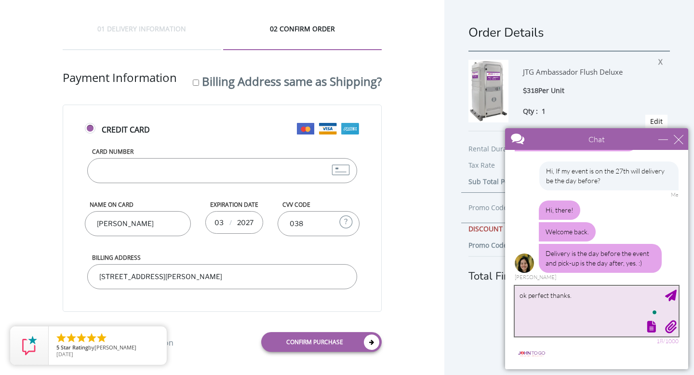
type textarea "ok perfect thanks."
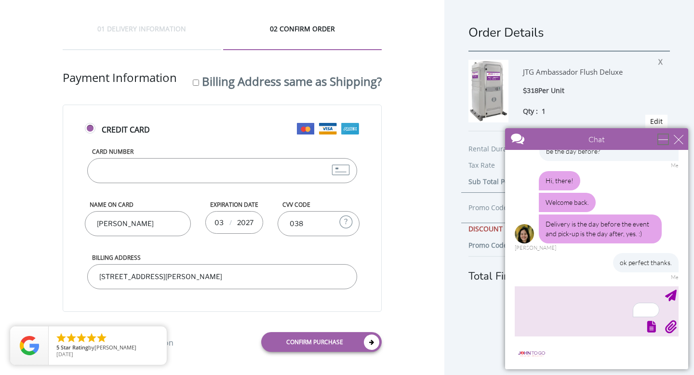
click at [665, 140] on div "minimize" at bounding box center [664, 140] width 10 height 10
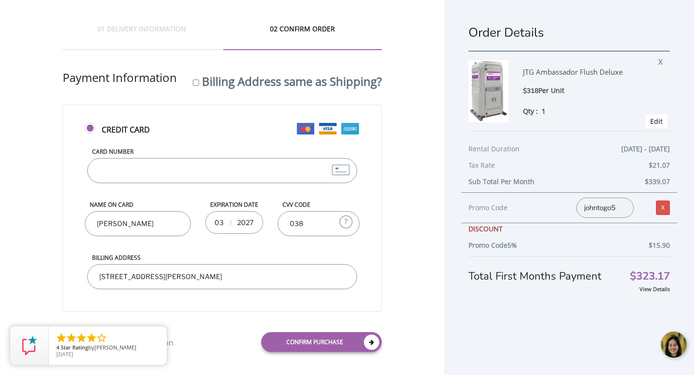
scroll to position [19, 0]
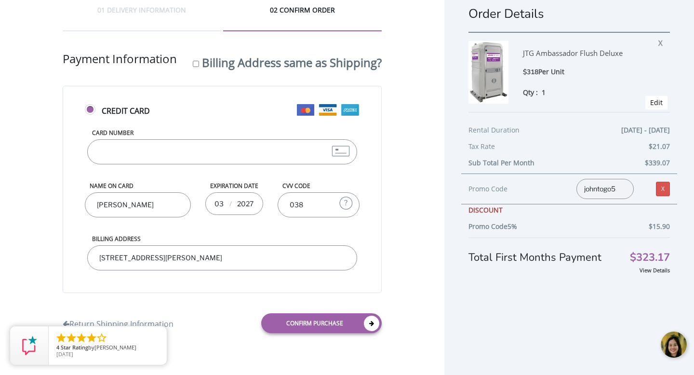
click at [342, 322] on link "Confirm purchase" at bounding box center [321, 323] width 121 height 20
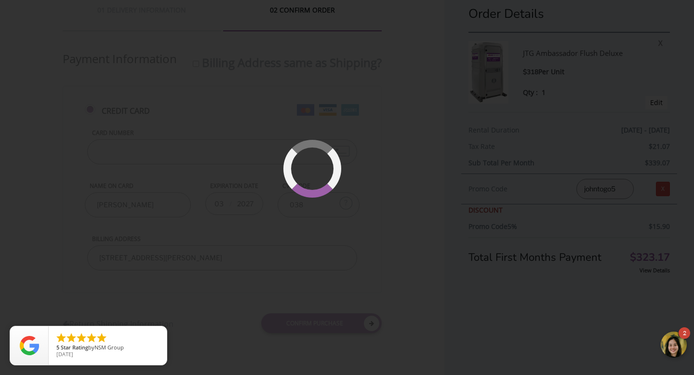
click at [680, 339] on div at bounding box center [674, 345] width 29 height 29
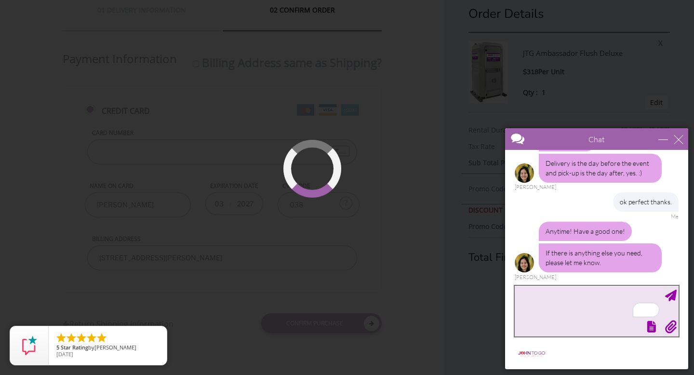
click at [601, 317] on textarea "To enrich screen reader interactions, please activate Accessibility in Grammarl…" at bounding box center [597, 311] width 164 height 51
click at [665, 141] on div "minimize" at bounding box center [664, 140] width 10 height 10
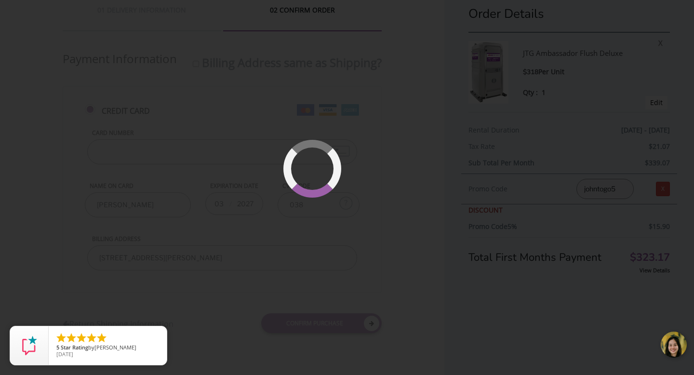
scroll to position [0, 0]
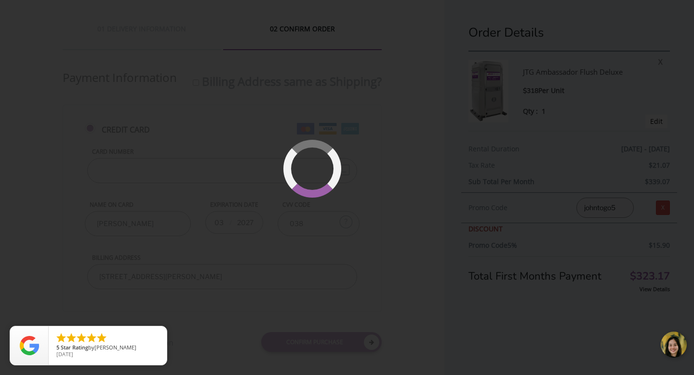
click at [430, 146] on div at bounding box center [347, 187] width 694 height 375
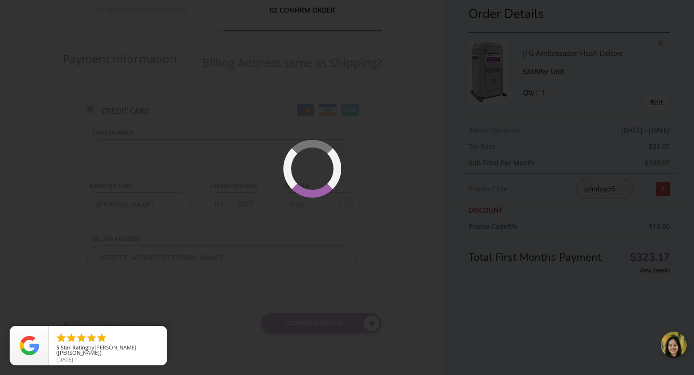
click at [673, 344] on div at bounding box center [674, 345] width 29 height 29
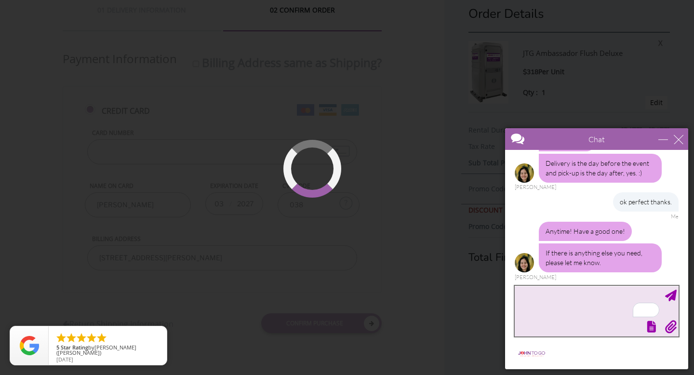
click at [597, 301] on textarea "To enrich screen reader interactions, please activate Accessibility in Grammarl…" at bounding box center [597, 311] width 164 height 51
type textarea "I"
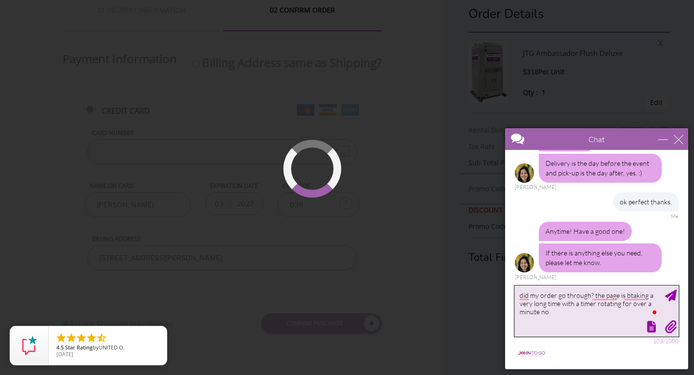
type textarea "did my order go through? the page is btaking a very long time with a timer rota…"
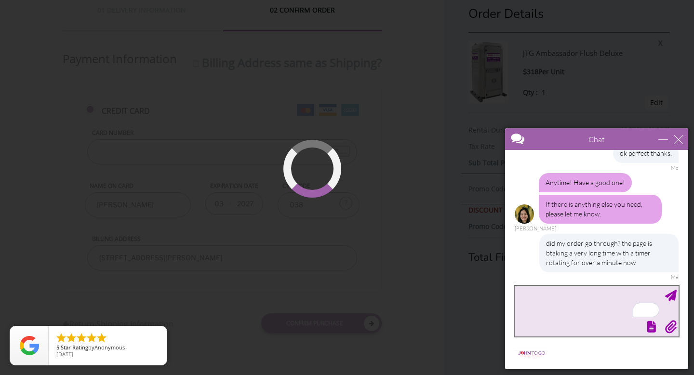
click at [544, 303] on textarea "To enrich screen reader interactions, please activate Accessibility in Grammarl…" at bounding box center [597, 311] width 164 height 51
click at [406, 219] on div at bounding box center [347, 187] width 694 height 375
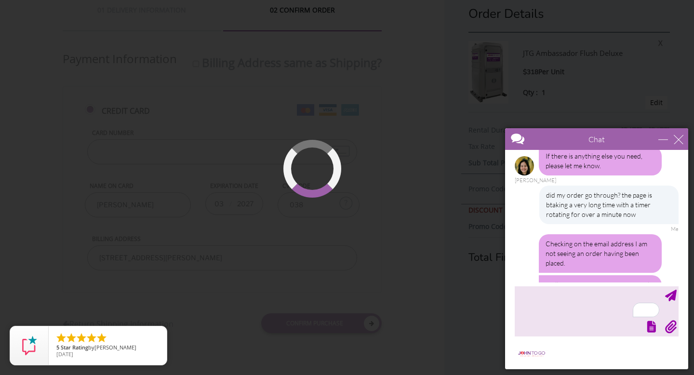
scroll to position [256, 0]
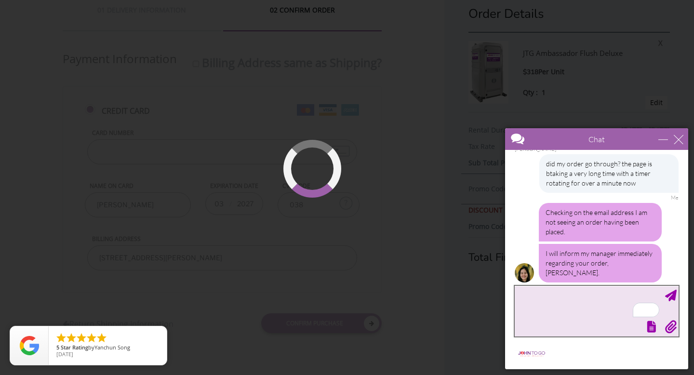
click at [573, 308] on textarea "To enrich screen reader interactions, please activate Accessibility in Grammarl…" at bounding box center [597, 311] width 164 height 51
type textarea "Thanks."
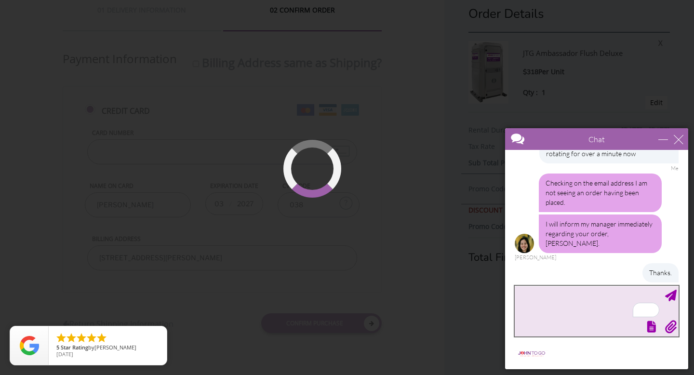
scroll to position [334, 0]
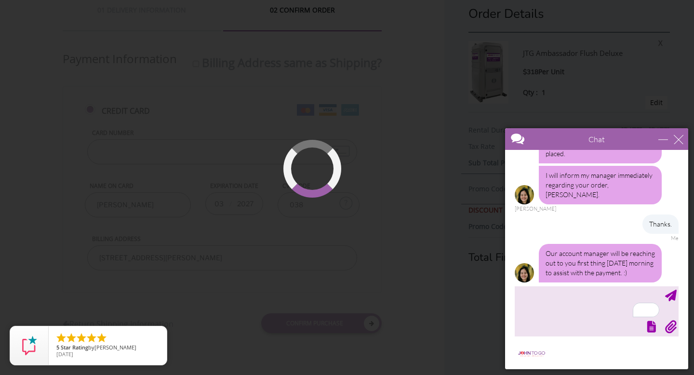
click at [337, 255] on div at bounding box center [347, 187] width 694 height 375
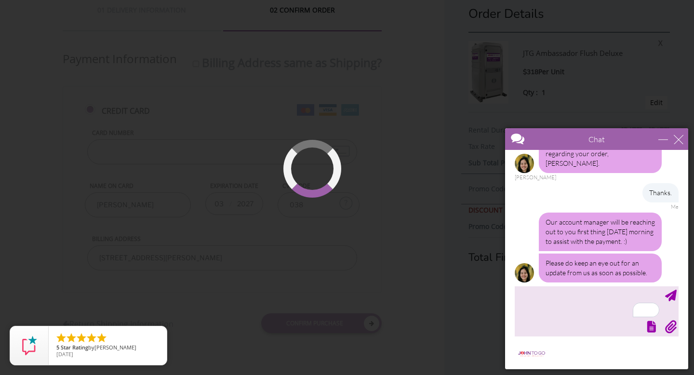
scroll to position [394, 0]
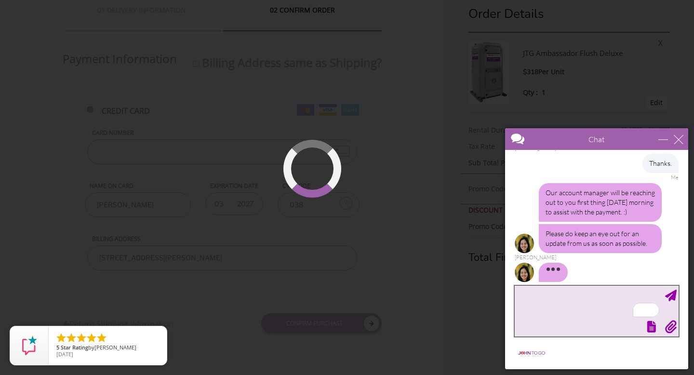
click at [594, 308] on textarea "To enrich screen reader interactions, please activate Accessibility in Grammarl…" at bounding box center [597, 311] width 164 height 51
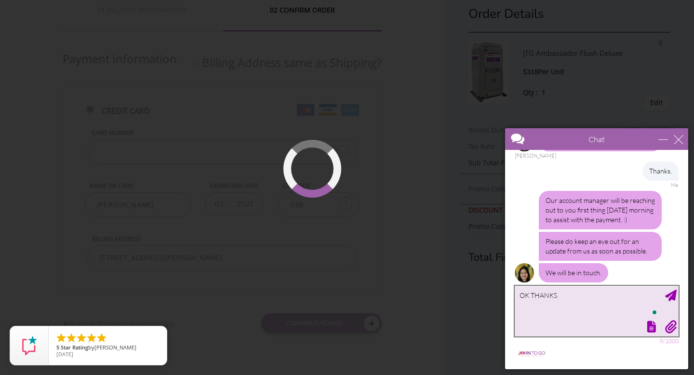
type textarea "OK THANKS"
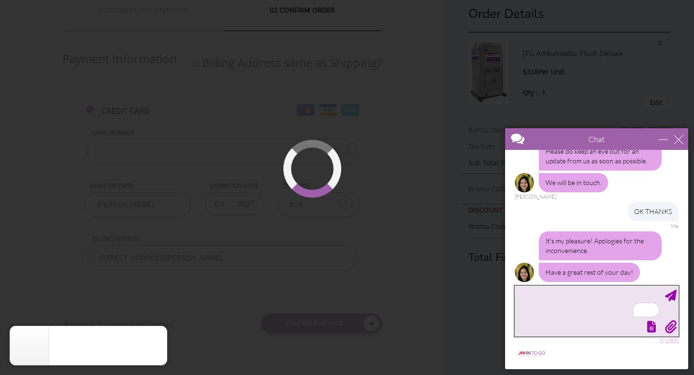
scroll to position [499, 0]
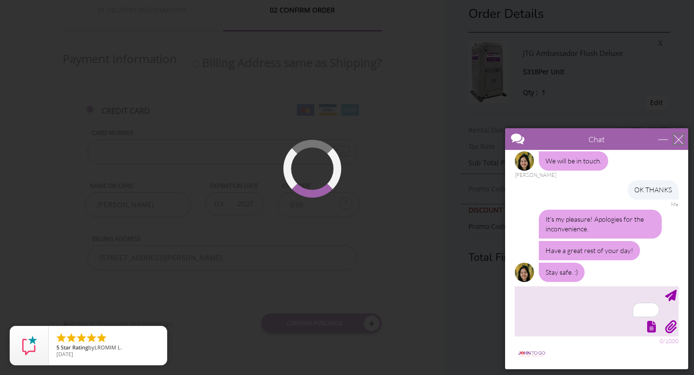
click at [681, 142] on div "close" at bounding box center [679, 140] width 10 height 10
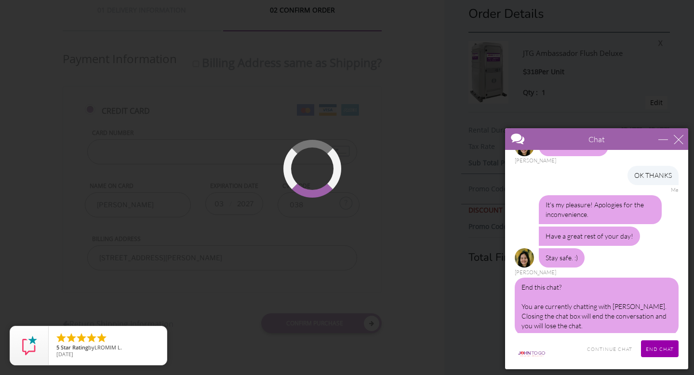
click at [678, 145] on div "Chat" at bounding box center [596, 139] width 183 height 22
click at [678, 138] on div "close" at bounding box center [679, 140] width 10 height 10
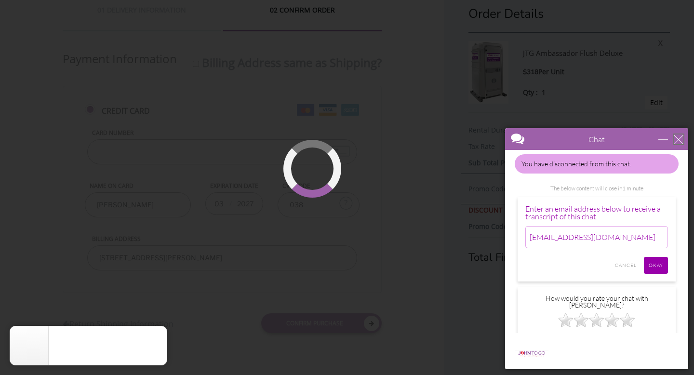
click at [674, 141] on div "close" at bounding box center [679, 140] width 10 height 10
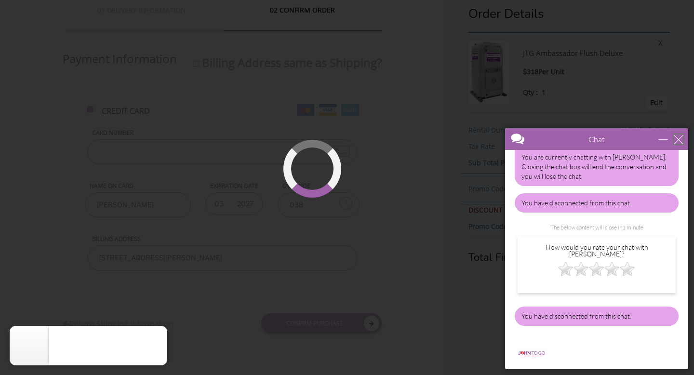
scroll to position [653, 0]
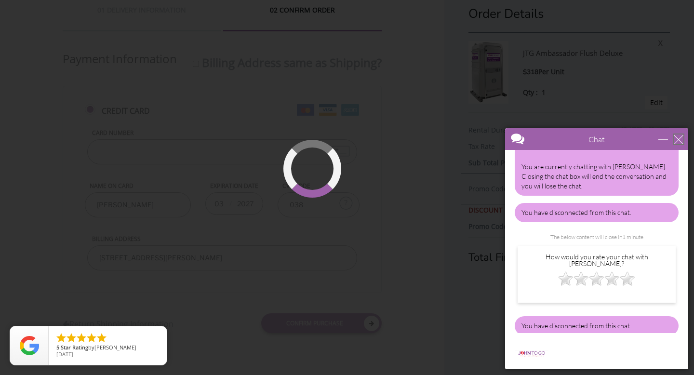
click at [678, 137] on div "close" at bounding box center [679, 140] width 10 height 10
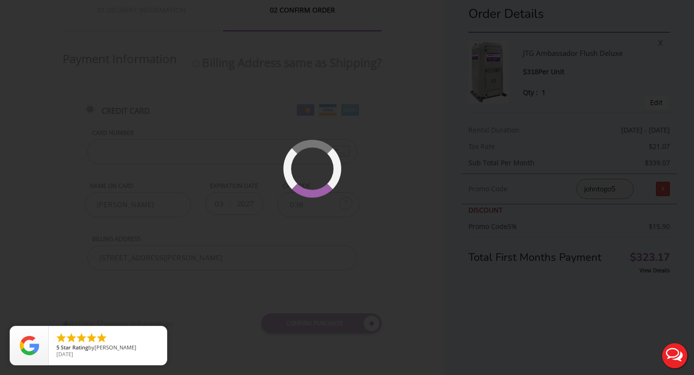
scroll to position [0, 0]
click at [417, 254] on div at bounding box center [347, 187] width 694 height 375
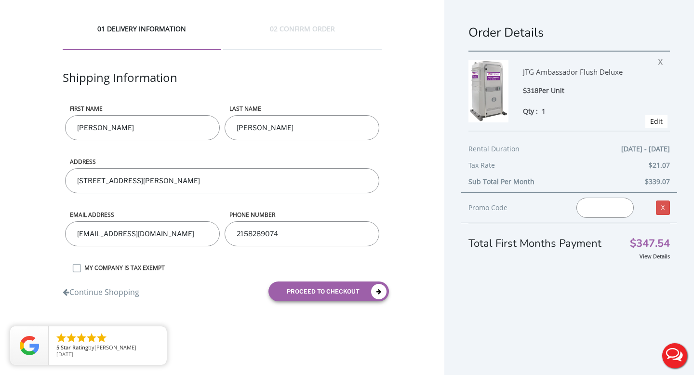
click at [602, 207] on input "text" at bounding box center [605, 208] width 57 height 20
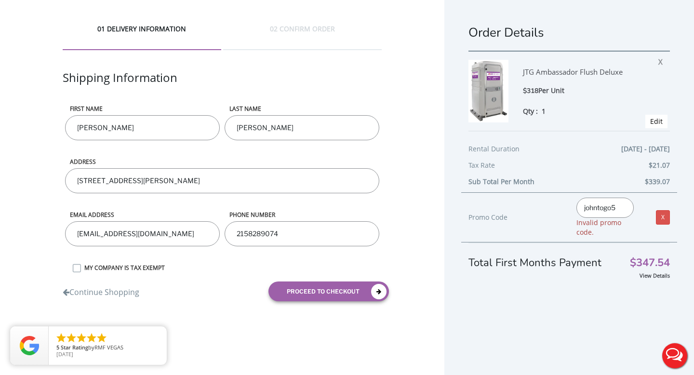
type input "johntogo5"
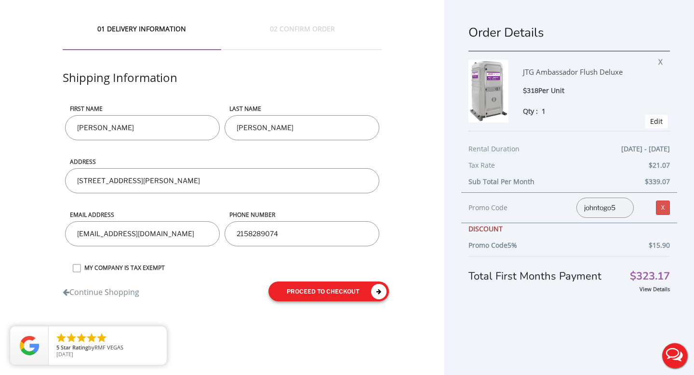
click at [331, 289] on button "proceed to checkout" at bounding box center [329, 292] width 121 height 20
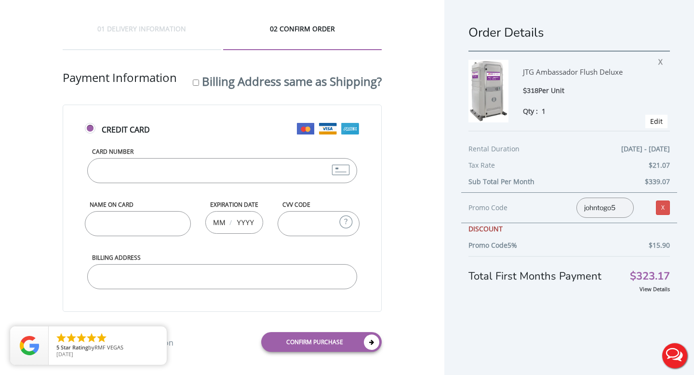
click at [269, 172] on input "Card Number" at bounding box center [222, 170] width 270 height 25
type input "4482330147279889"
click at [320, 222] on input "CVV Code" at bounding box center [319, 223] width 82 height 25
click at [163, 217] on input "Name on Card" at bounding box center [138, 223] width 106 height 25
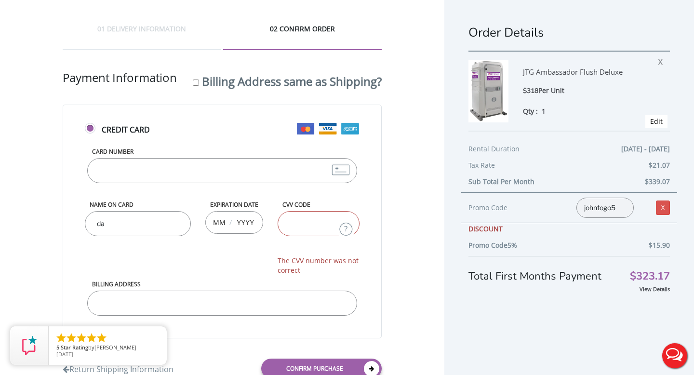
type input "d"
type input "Davya Newby"
click at [217, 216] on input "text" at bounding box center [219, 222] width 12 height 19
type input "03"
click at [238, 225] on input "text" at bounding box center [245, 222] width 19 height 19
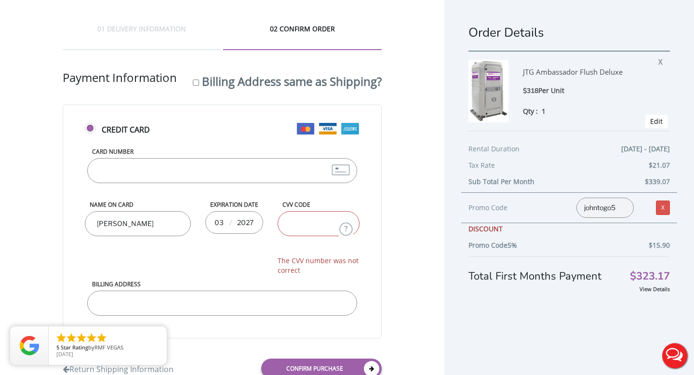
type input "2027"
click at [291, 222] on input "CVV Code" at bounding box center [319, 223] width 82 height 25
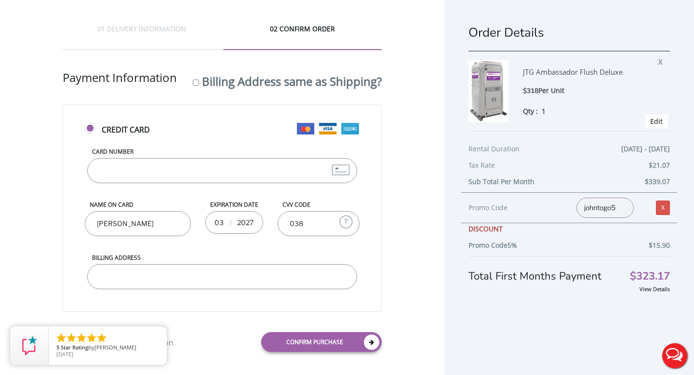
type input "038"
click at [244, 284] on input "Billing Address" at bounding box center [222, 276] width 270 height 25
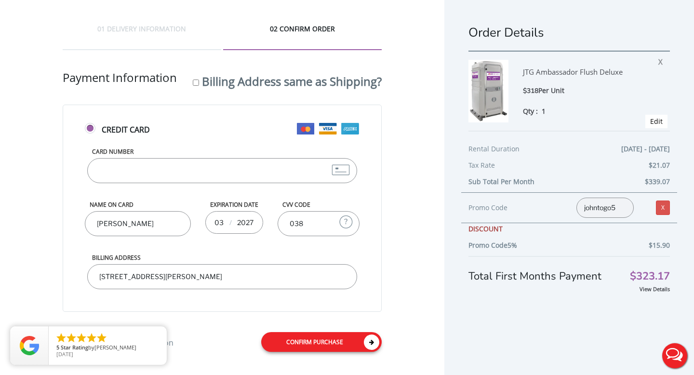
type input "2797 kathleen ter union NJ 07083"
click at [326, 341] on link "Confirm purchase" at bounding box center [321, 342] width 121 height 20
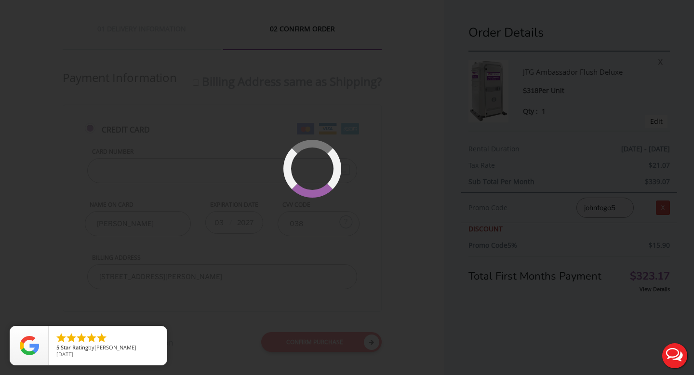
scroll to position [19, 0]
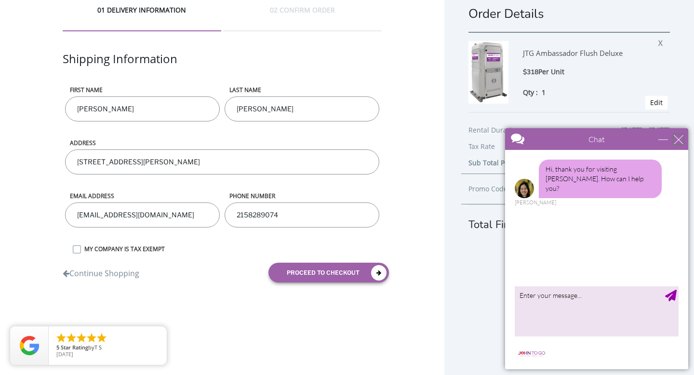
click at [678, 138] on div "close" at bounding box center [679, 140] width 10 height 10
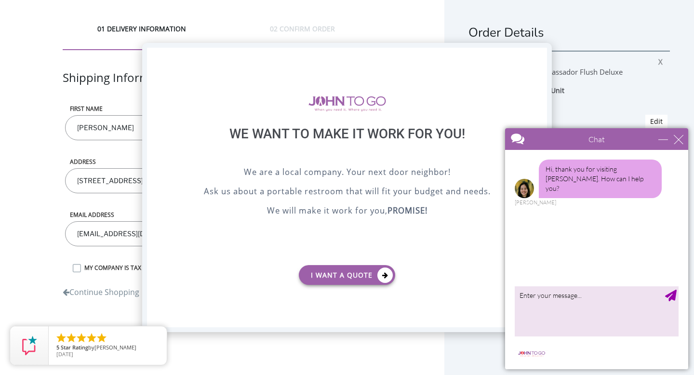
click at [537, 56] on div "X" at bounding box center [539, 56] width 15 height 16
